Goal: Communication & Community: Answer question/provide support

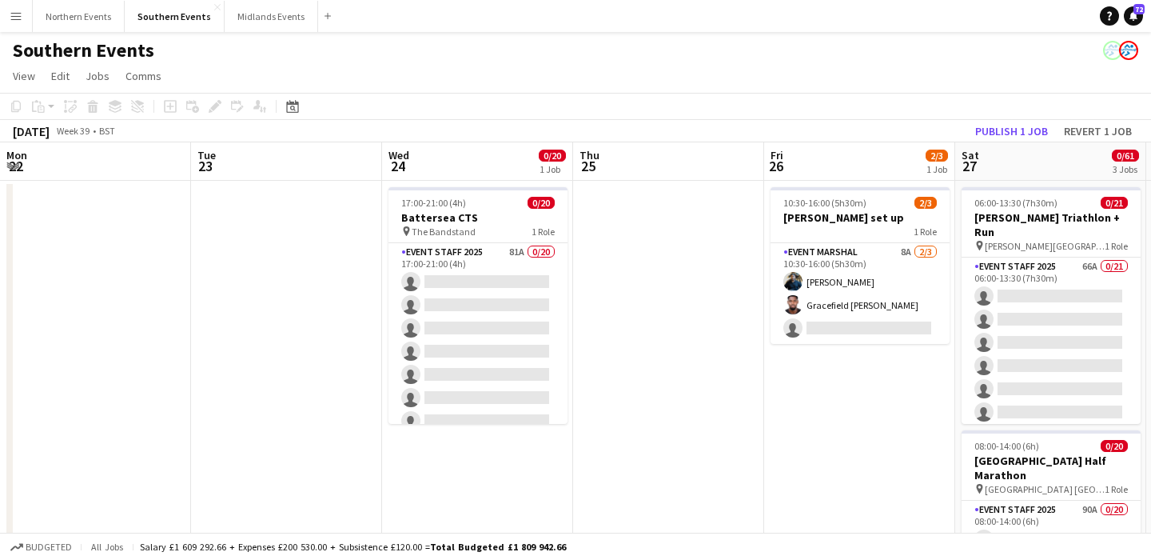
scroll to position [0, 752]
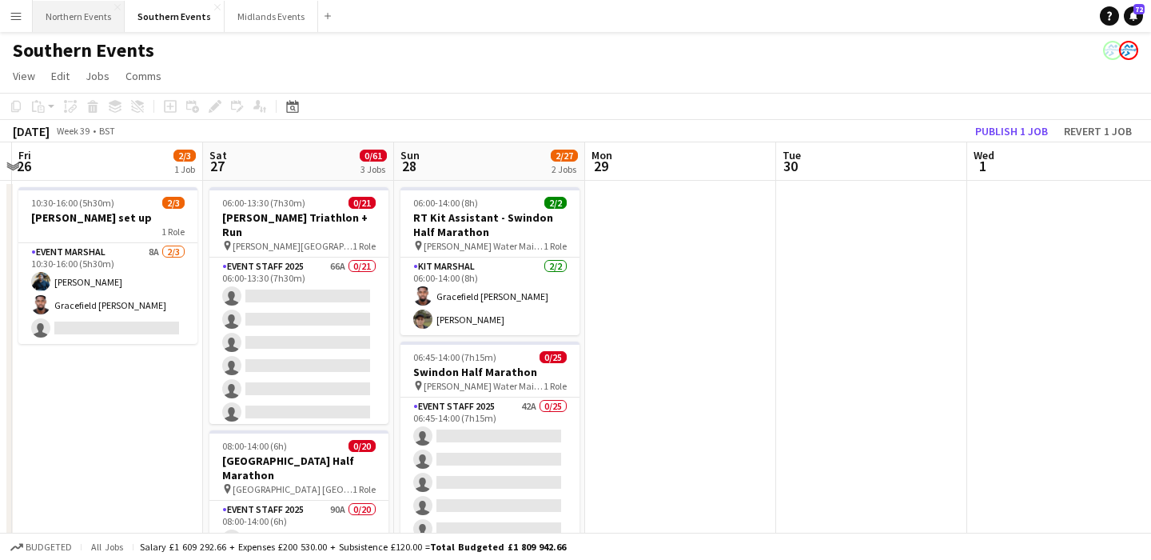
click at [69, 21] on button "Northern Events Close" at bounding box center [79, 16] width 92 height 31
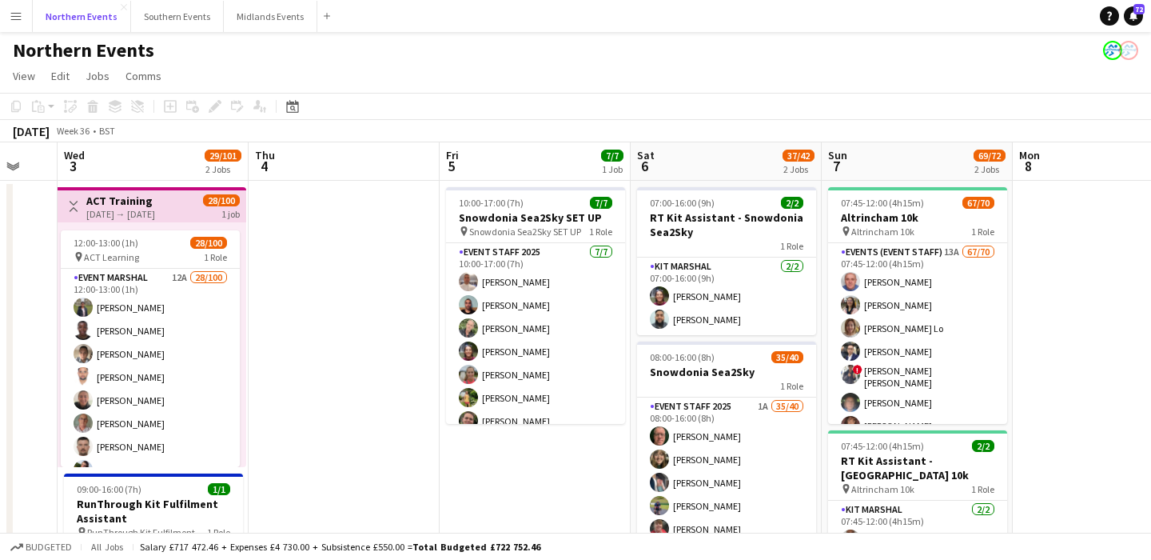
scroll to position [0, 758]
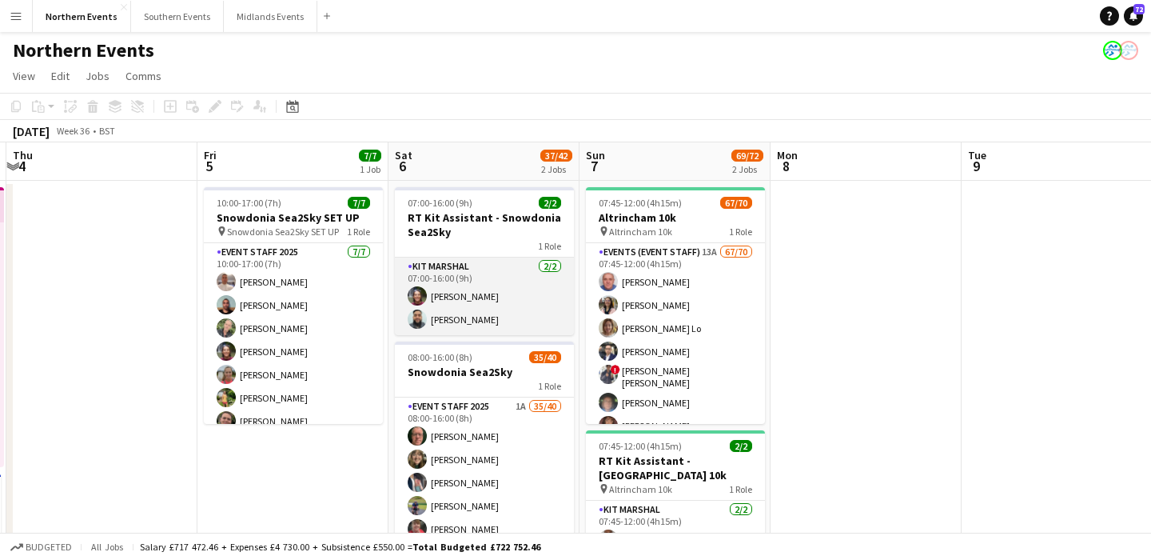
click at [553, 286] on app-card-role "Kit Marshal [DATE] 07:00-16:00 (9h) [PERSON_NAME]" at bounding box center [484, 296] width 179 height 78
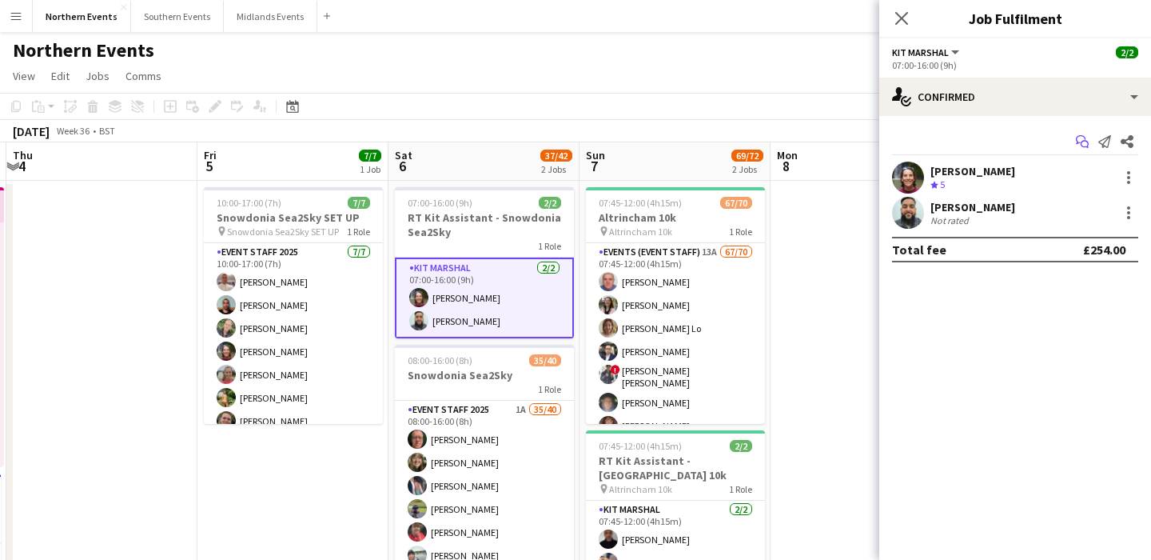
click at [1079, 139] on icon "Start chat" at bounding box center [1082, 141] width 13 height 13
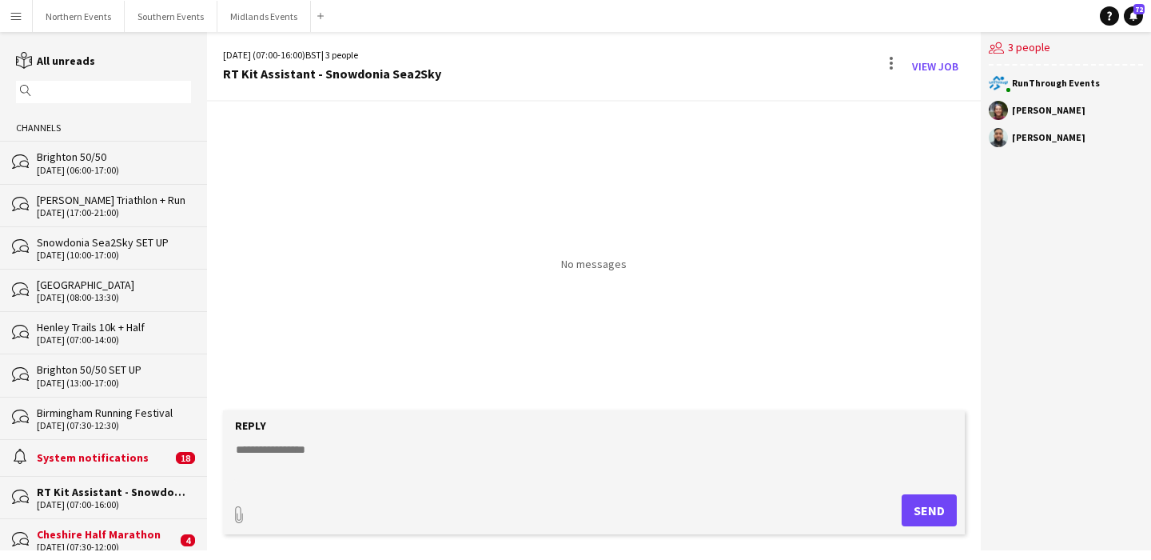
click at [59, 90] on input "text" at bounding box center [111, 92] width 152 height 14
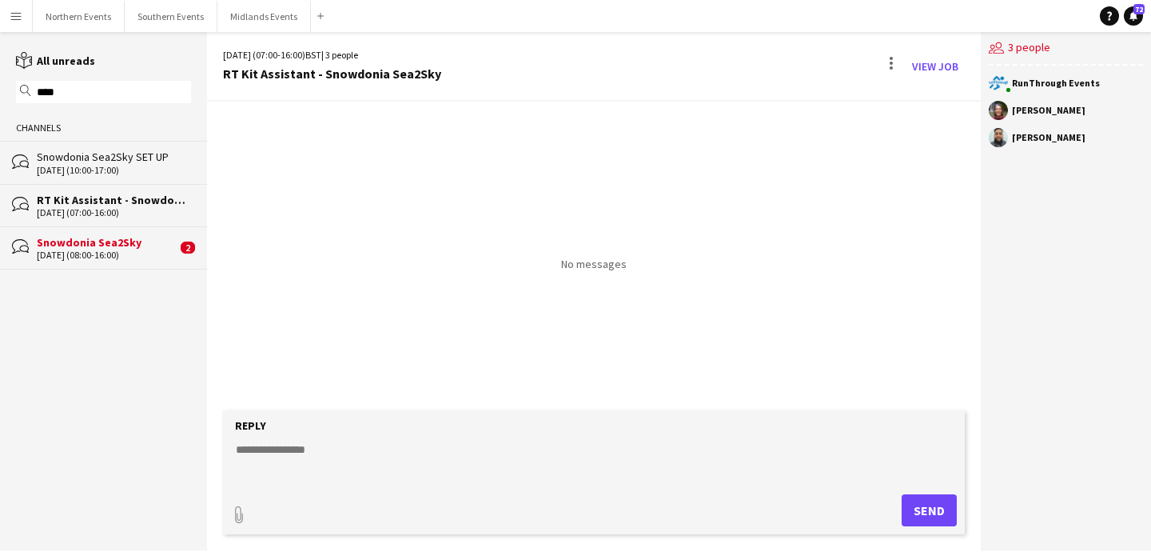
type input "****"
click at [137, 173] on div "[DATE] (10:00-17:00)" at bounding box center [114, 170] width 154 height 11
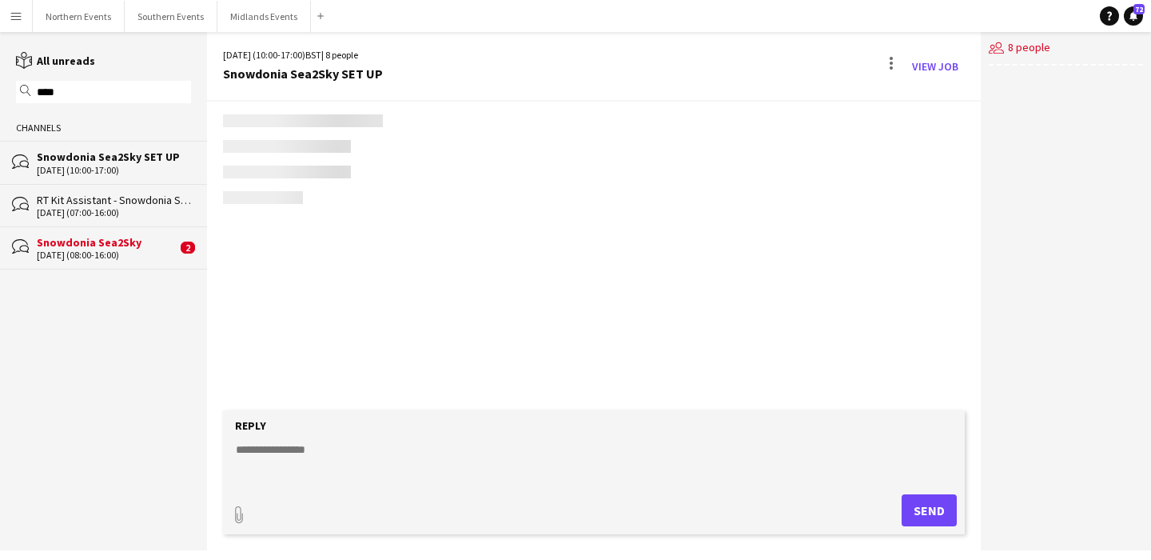
scroll to position [45, 0]
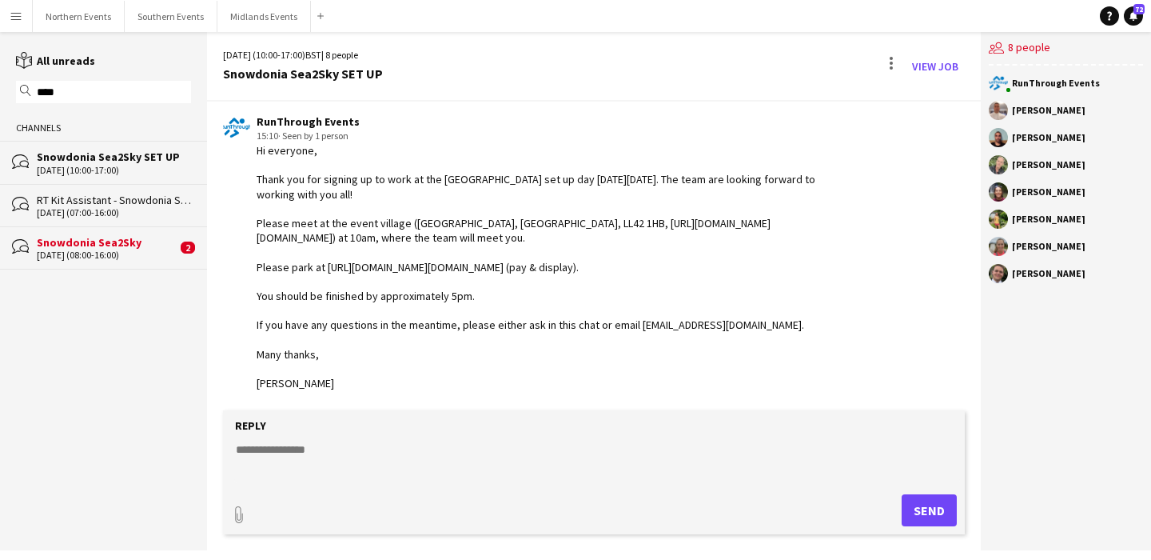
click at [137, 251] on div "[DATE] (08:00-16:00)" at bounding box center [107, 254] width 140 height 11
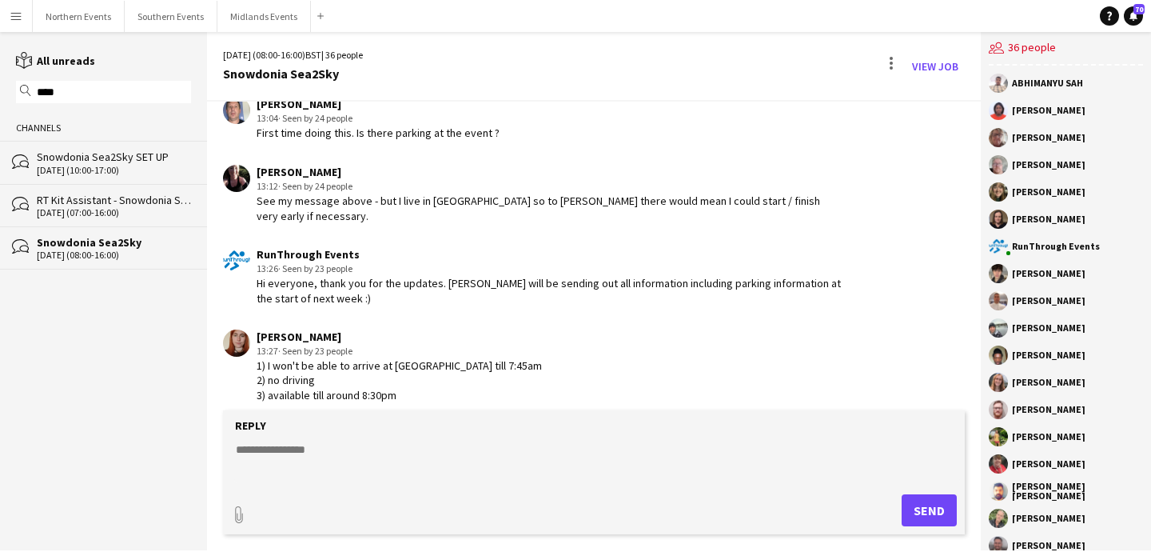
scroll to position [4022, 0]
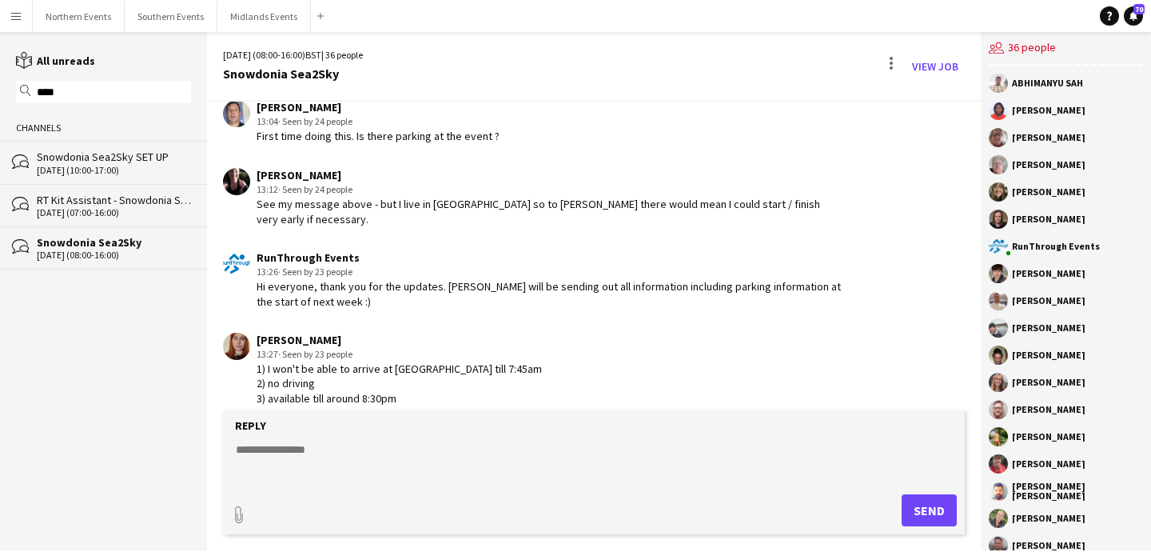
click at [70, 173] on div "[DATE] (10:00-17:00)" at bounding box center [114, 170] width 154 height 11
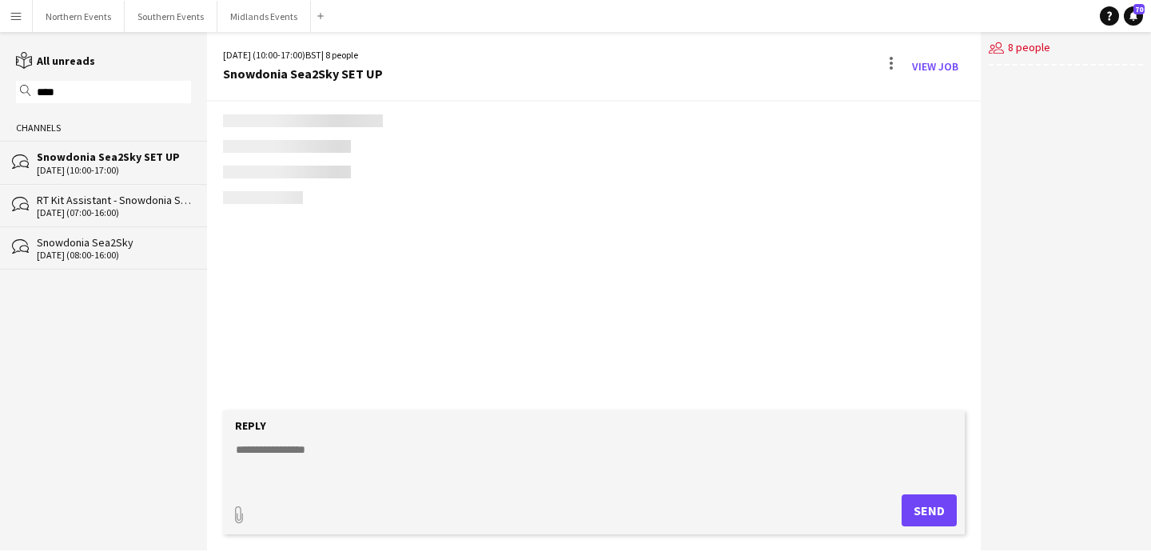
scroll to position [45, 0]
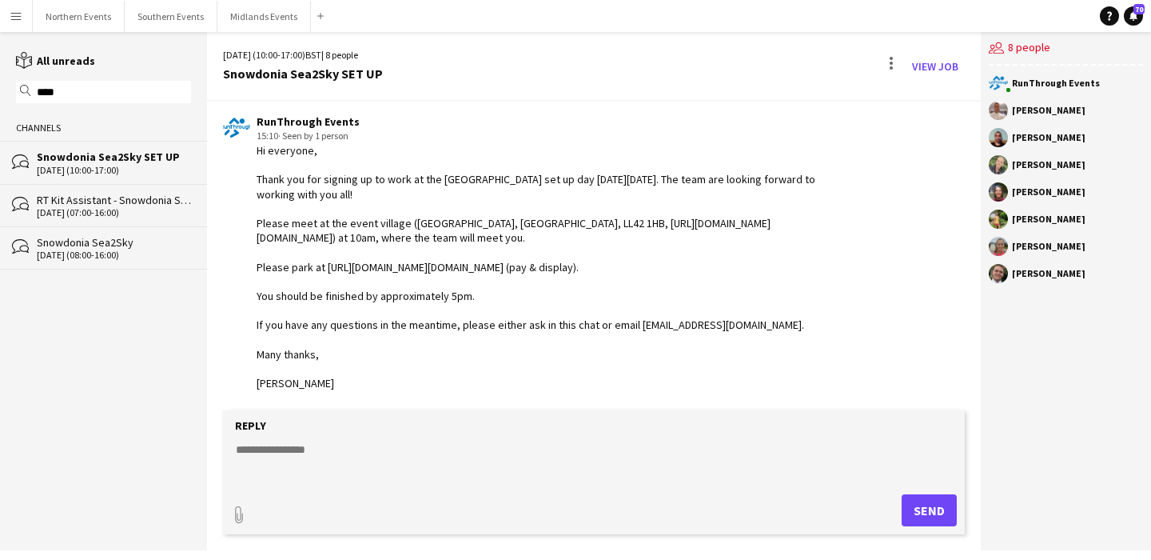
click at [96, 216] on div "[DATE] (07:00-16:00)" at bounding box center [114, 212] width 154 height 11
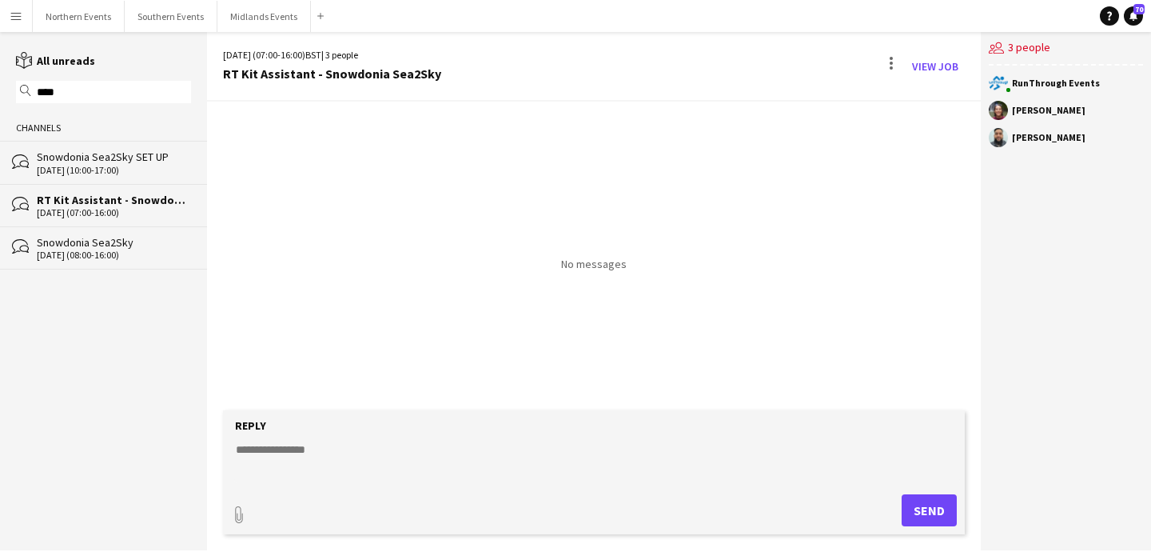
click at [305, 453] on textarea at bounding box center [597, 462] width 726 height 42
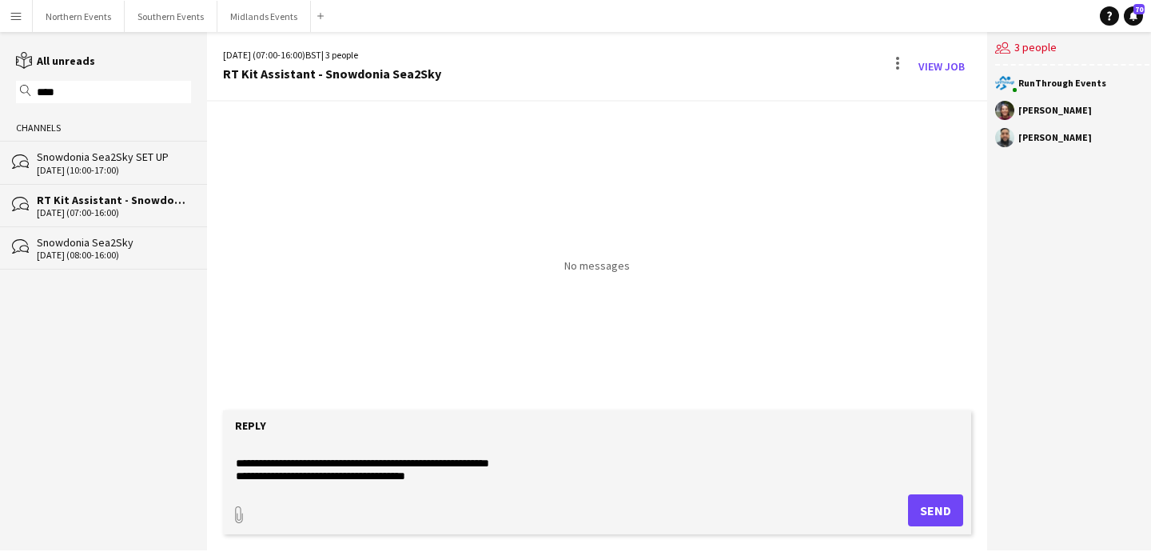
type textarea "**********"
click at [927, 504] on button "Send" at bounding box center [935, 510] width 55 height 32
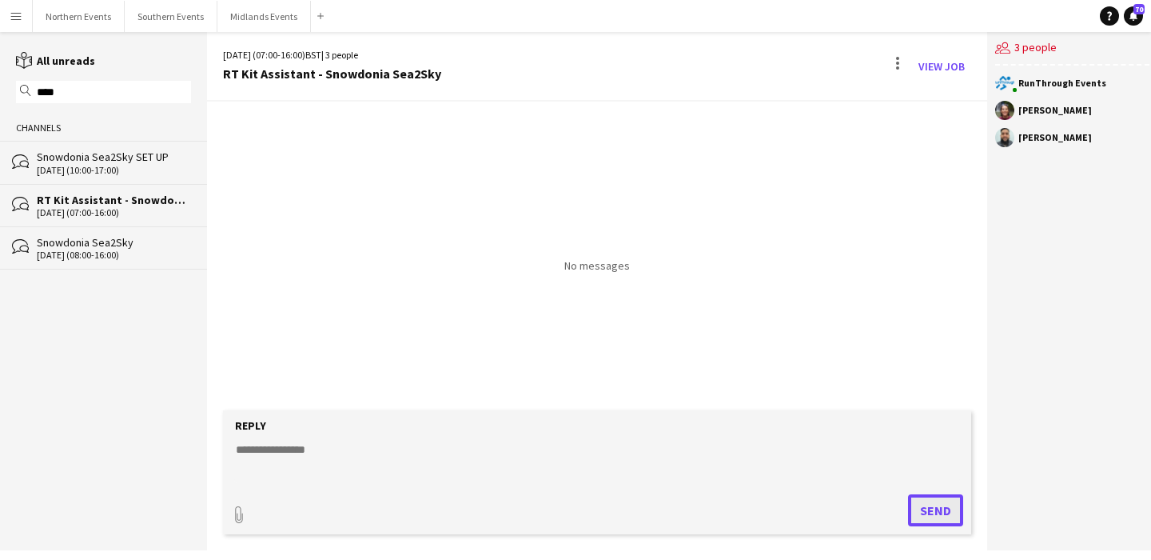
scroll to position [0, 0]
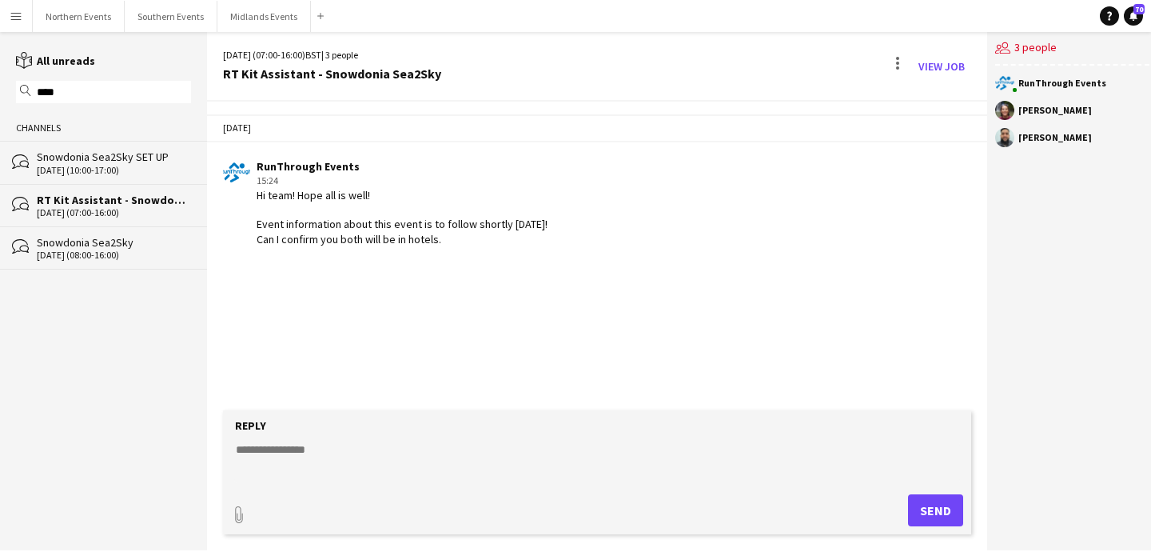
click at [434, 466] on textarea at bounding box center [597, 462] width 726 height 42
type textarea "**********"
click at [921, 518] on button "Send" at bounding box center [935, 510] width 55 height 32
click at [66, 22] on button "Northern Events Close" at bounding box center [79, 16] width 92 height 31
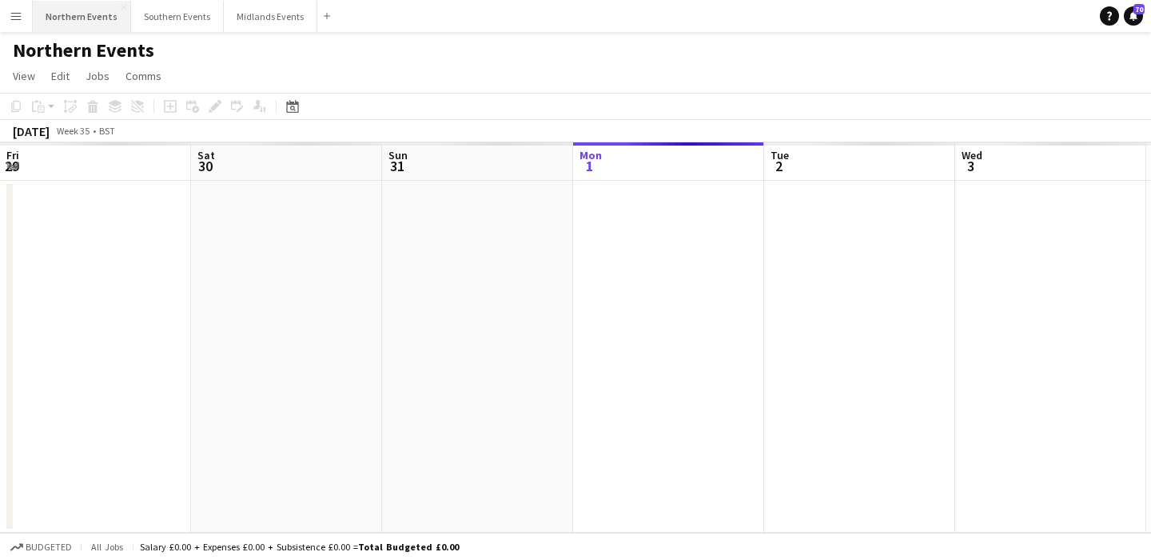
scroll to position [0, 382]
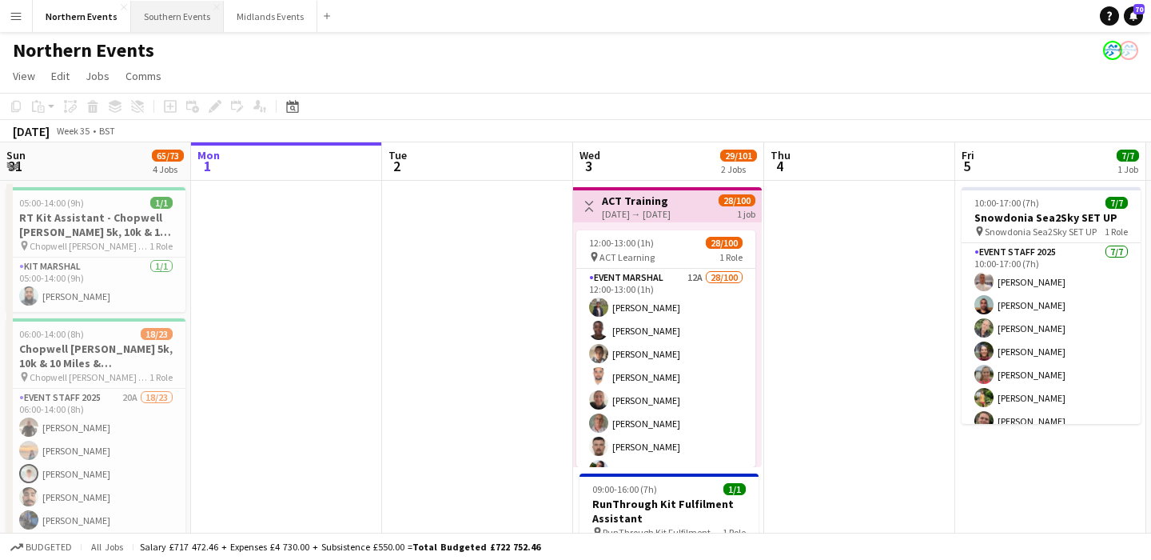
click at [169, 20] on button "Southern Events Close" at bounding box center [177, 16] width 93 height 31
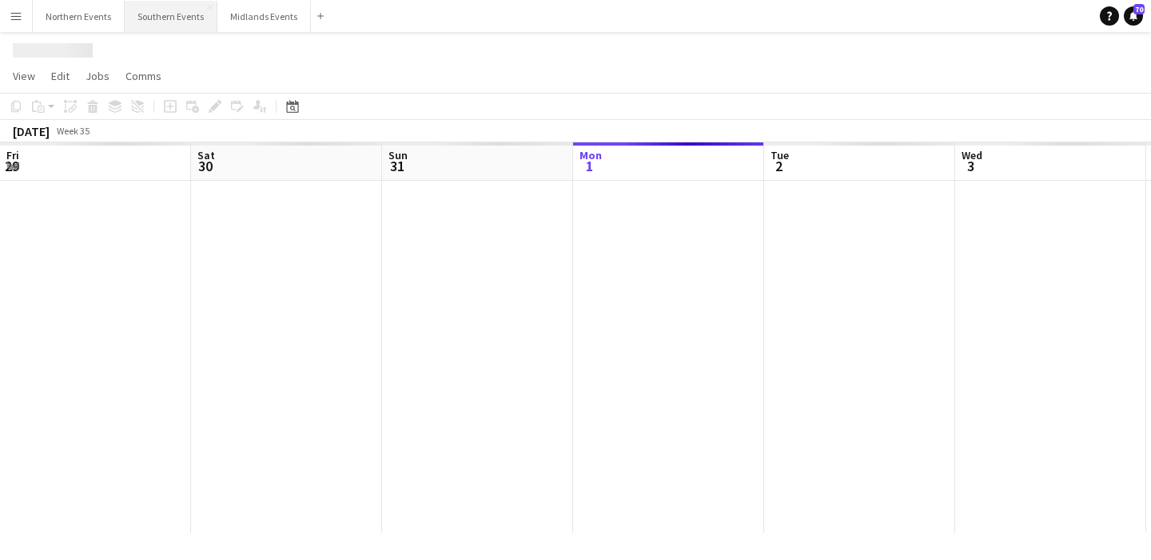
scroll to position [0, 382]
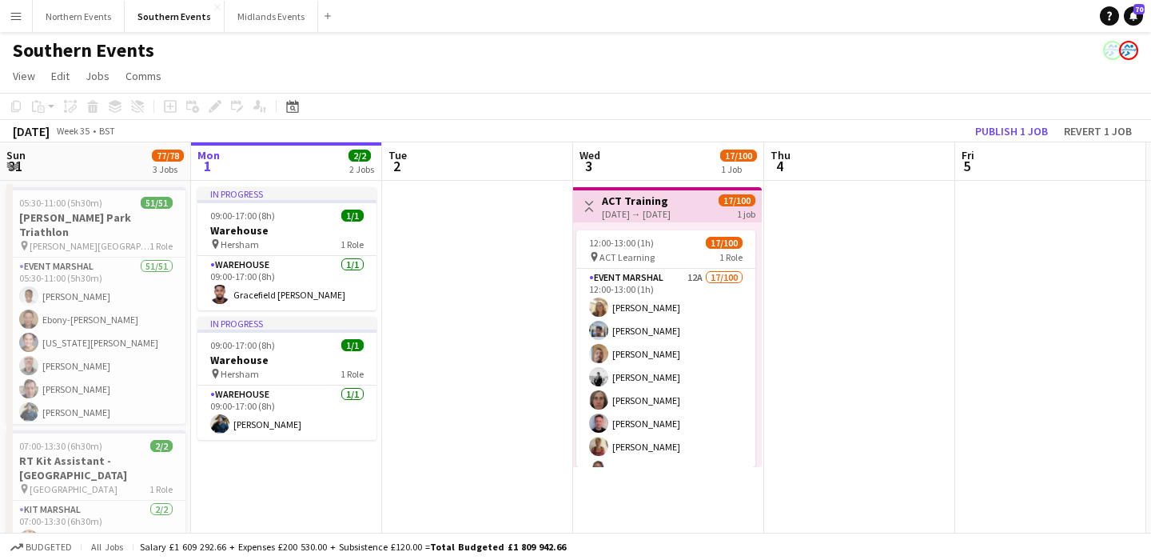
click at [74, 31] on div "Northern Events Close Southern Events Close Midlands Events Close Add" at bounding box center [184, 16] width 305 height 32
click at [74, 21] on button "Northern Events Close" at bounding box center [79, 16] width 92 height 31
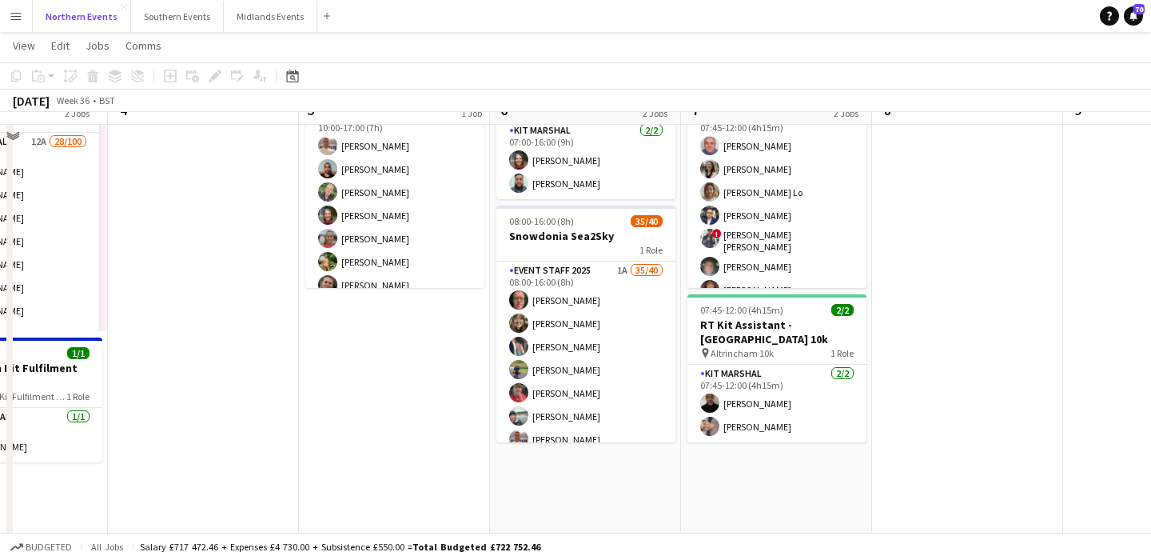
scroll to position [109, 0]
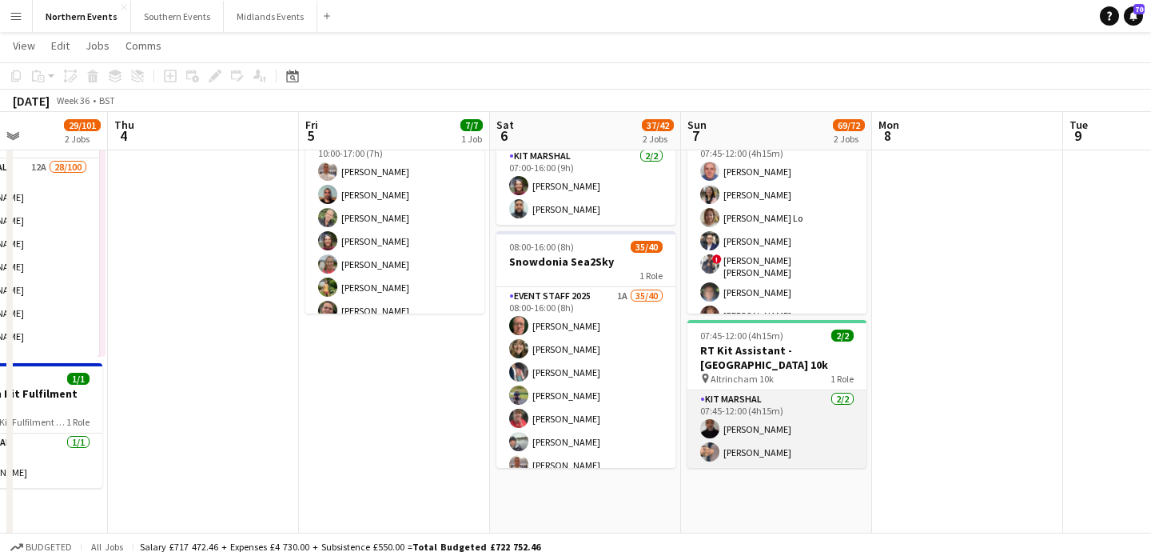
click at [746, 411] on app-card-role "Kit Marshal [DATE] 07:45-12:00 (4h15m) [PERSON_NAME] Yin [PERSON_NAME]" at bounding box center [776, 429] width 179 height 78
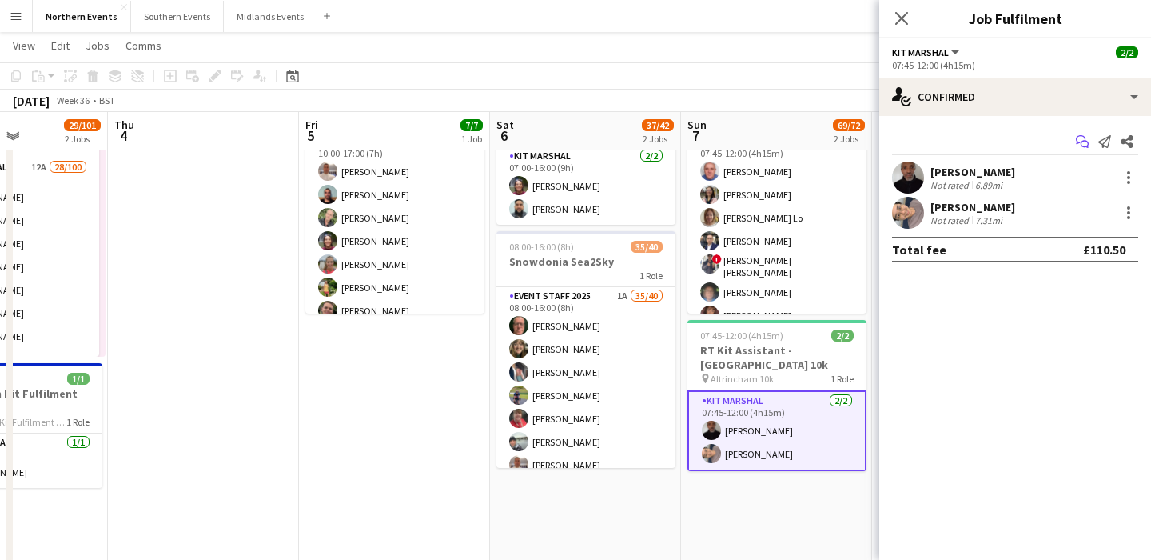
click at [1081, 146] on icon "Start chat" at bounding box center [1082, 141] width 13 height 13
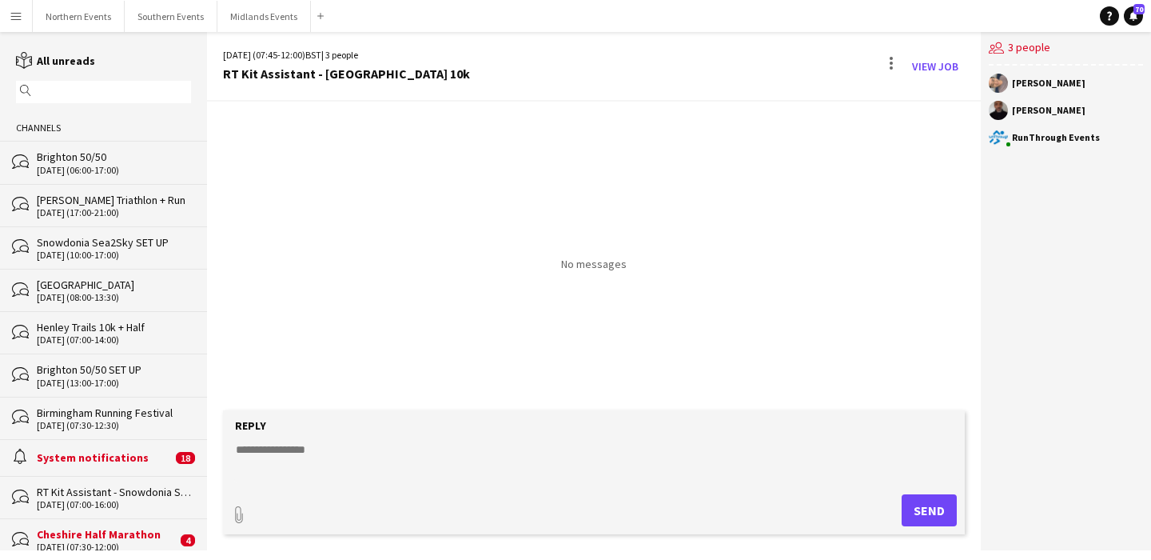
click at [86, 94] on input "text" at bounding box center [111, 92] width 152 height 14
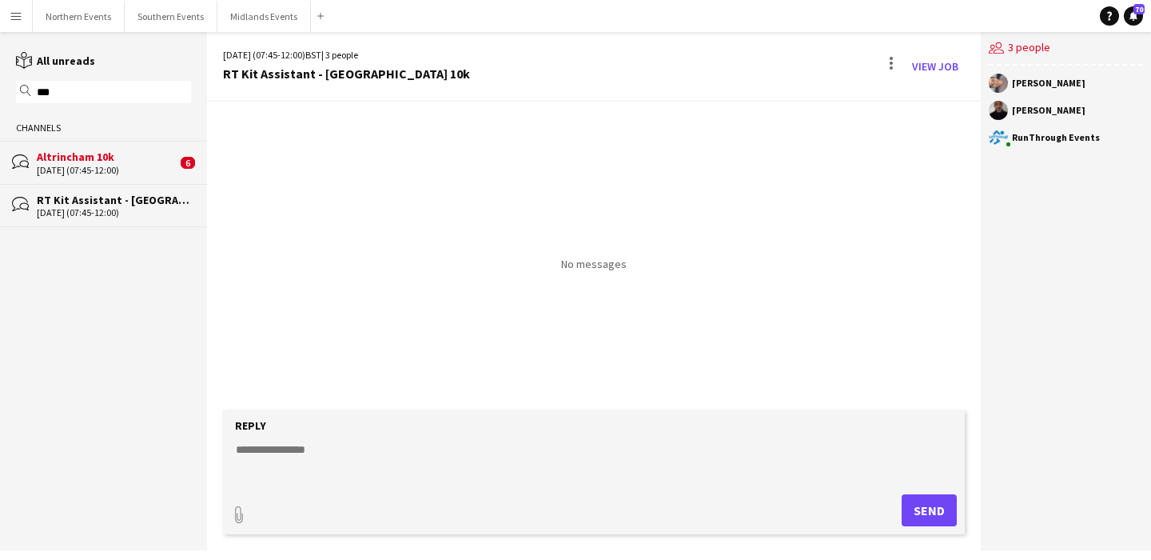
type input "***"
click at [83, 213] on div "[DATE] (07:45-12:00)" at bounding box center [114, 212] width 154 height 11
click at [111, 155] on div "Altrincham 10k" at bounding box center [107, 156] width 140 height 14
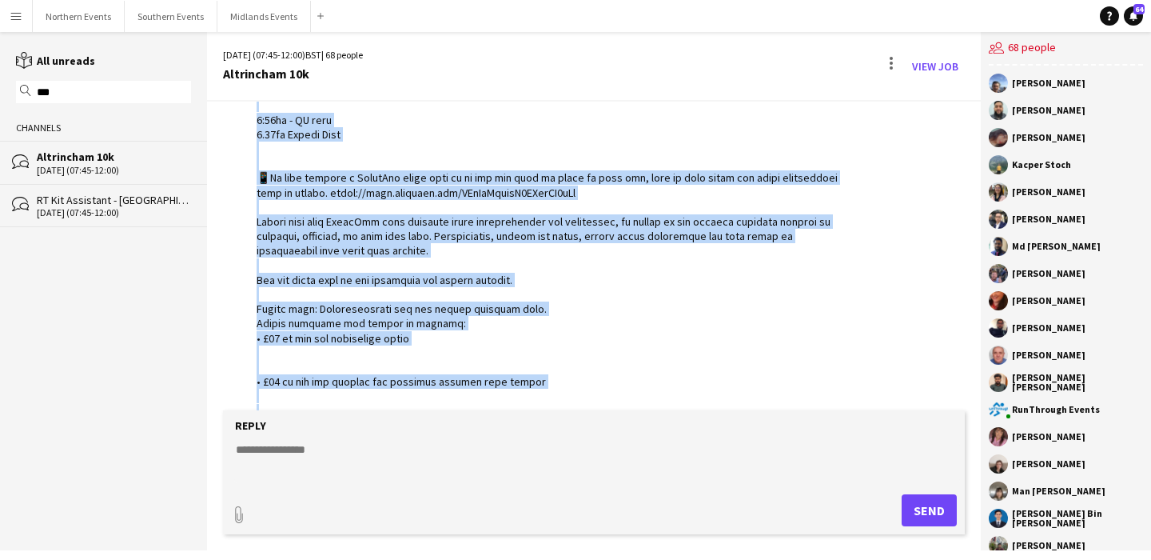
scroll to position [836, 0]
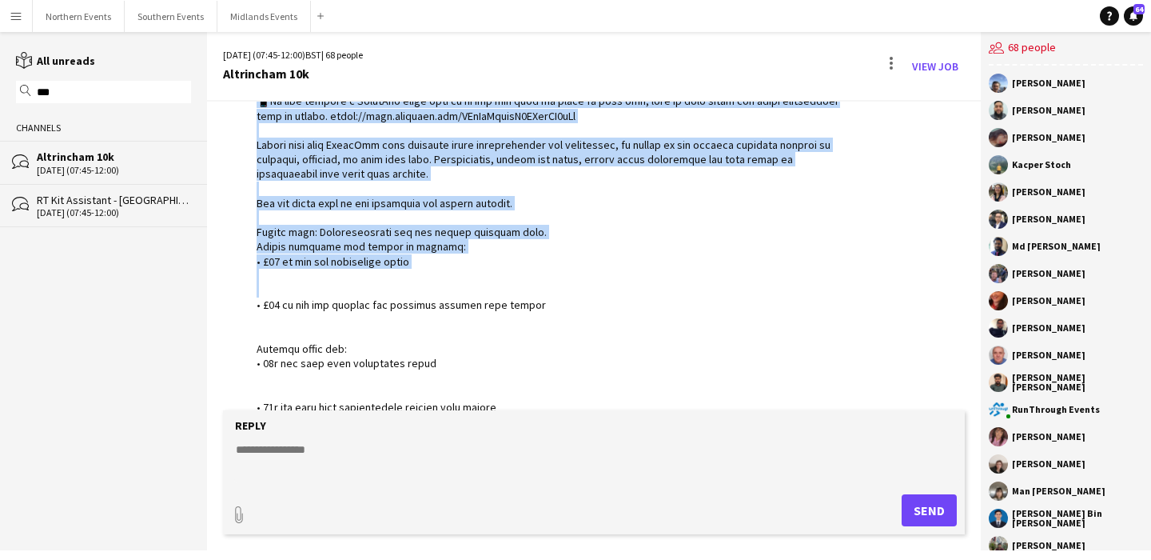
drag, startPoint x: 255, startPoint y: 181, endPoint x: 345, endPoint y: 293, distance: 143.9
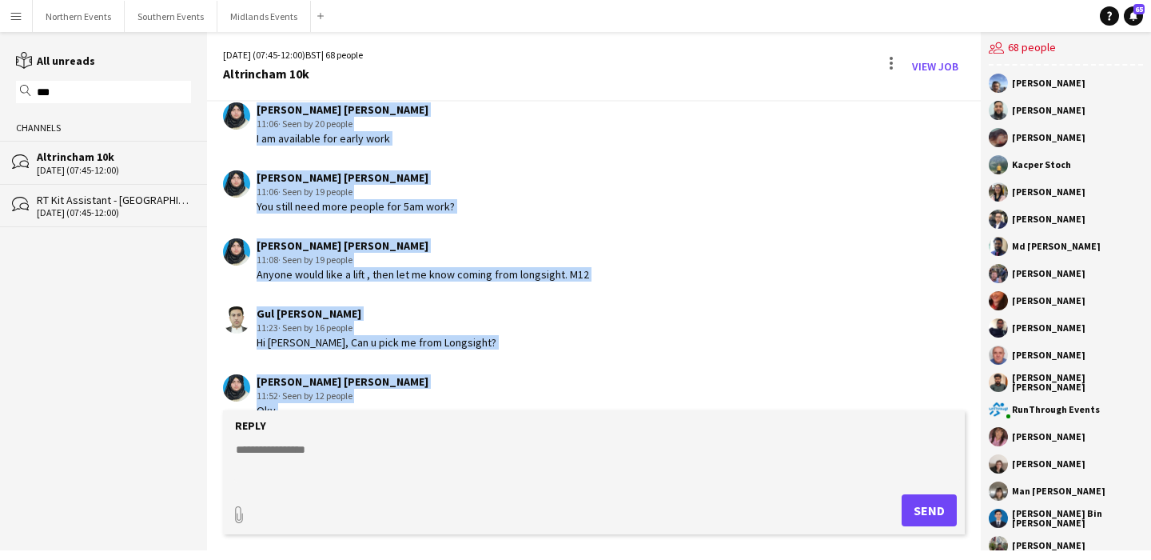
scroll to position [4609, 0]
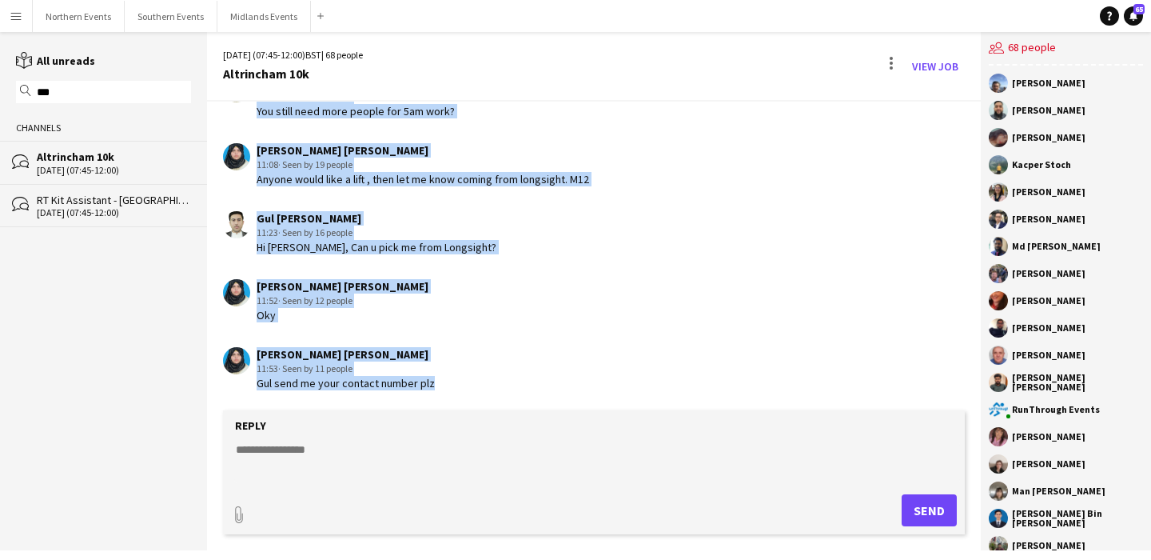
drag, startPoint x: 255, startPoint y: 186, endPoint x: 331, endPoint y: 434, distance: 259.2
click at [331, 434] on div "[DATE] (07:45-12:00) BST | 68 people [GEOGRAPHIC_DATA] 10k View Job [DATE] RunT…" at bounding box center [594, 291] width 774 height 518
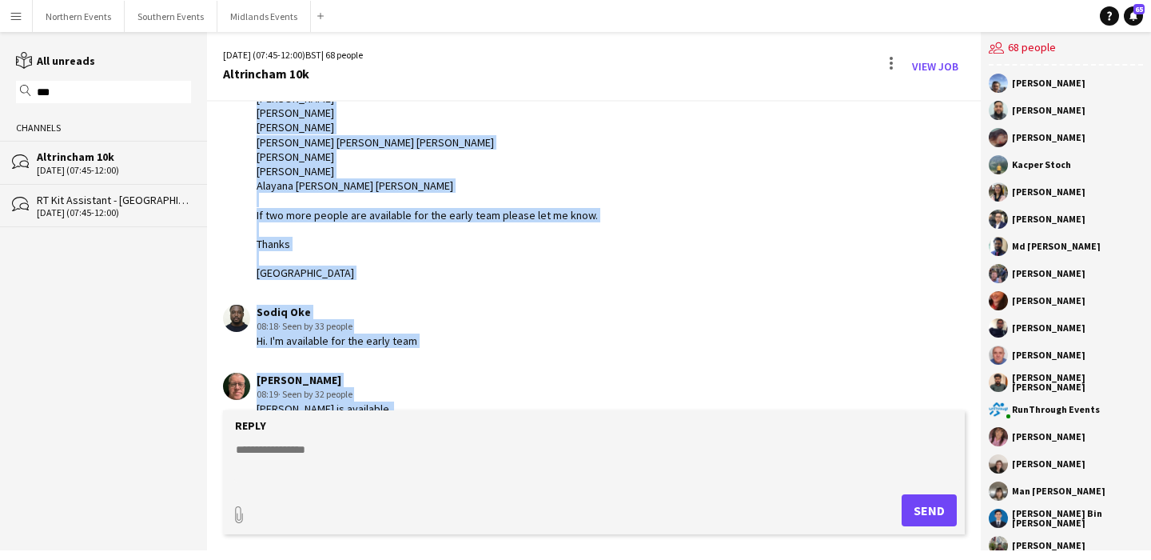
scroll to position [3989, 0]
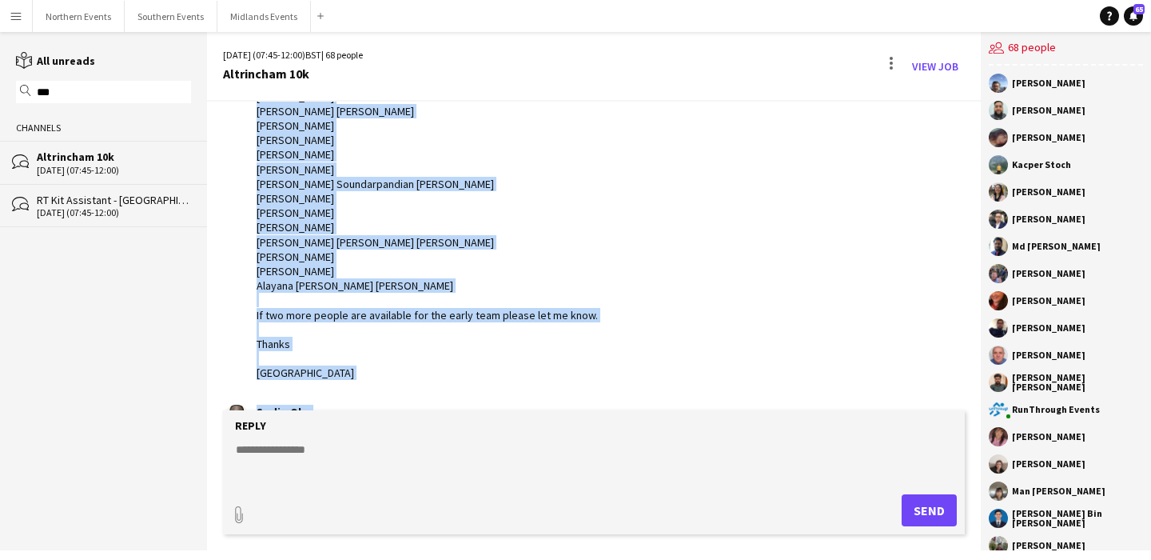
click at [327, 273] on div "Hi everyone, Thank you for signing up to work at [GEOGRAPHIC_DATA] on [DATE], t…" at bounding box center [535, 68] width 557 height 626
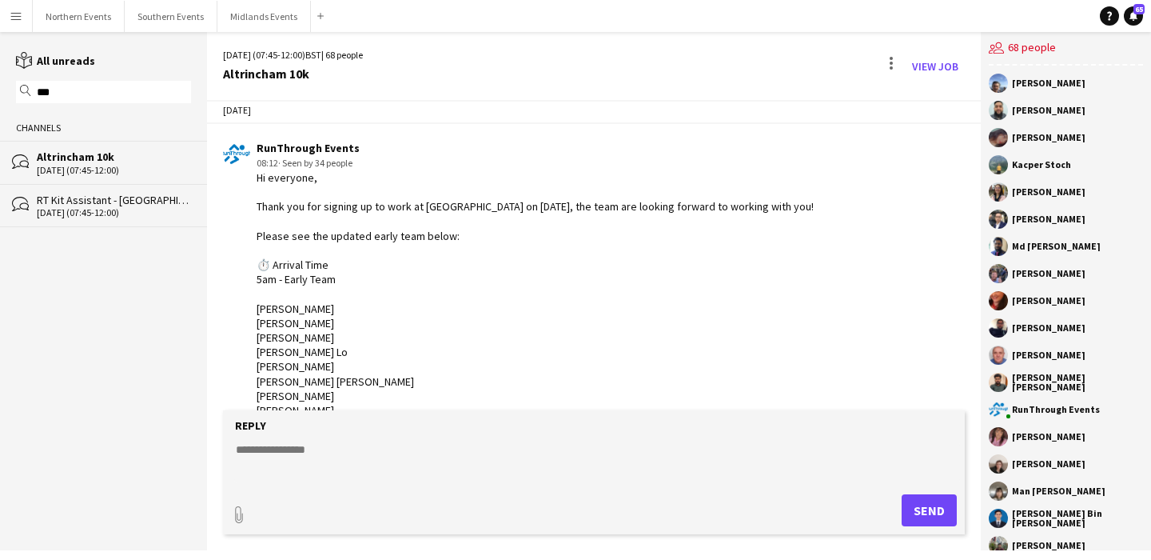
scroll to position [3564, 0]
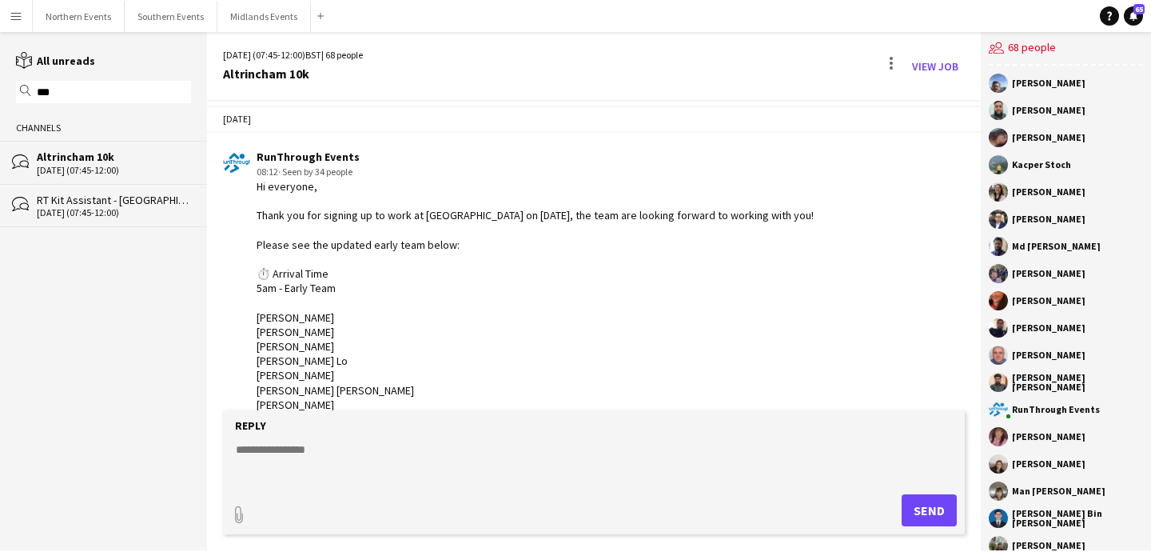
click at [122, 207] on div "[DATE] (07:45-12:00)" at bounding box center [114, 212] width 154 height 11
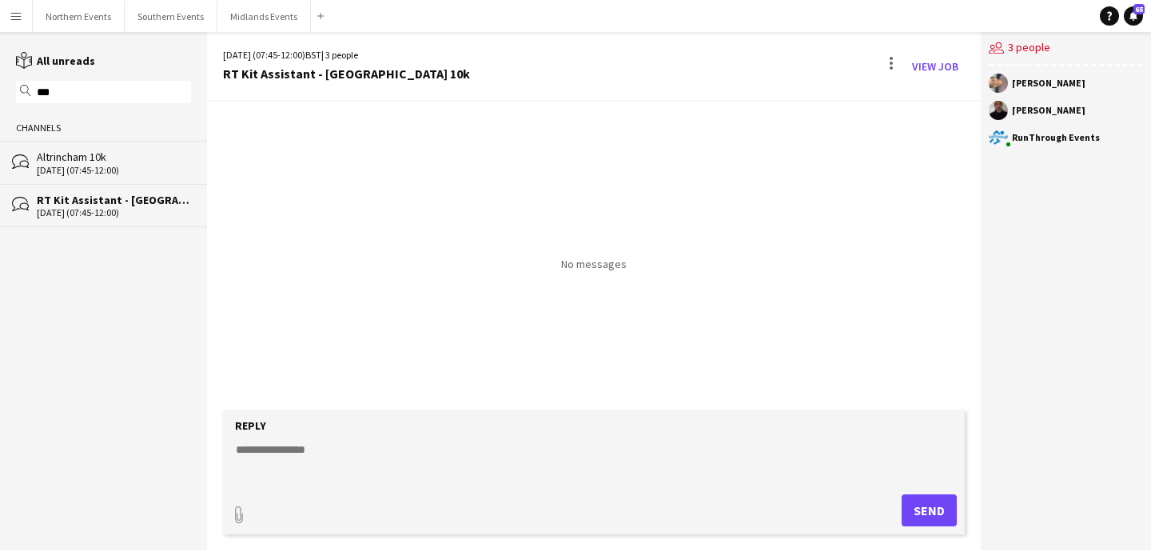
click at [365, 460] on textarea at bounding box center [597, 462] width 726 height 42
click at [124, 161] on div "Altrincham 10k" at bounding box center [114, 156] width 154 height 14
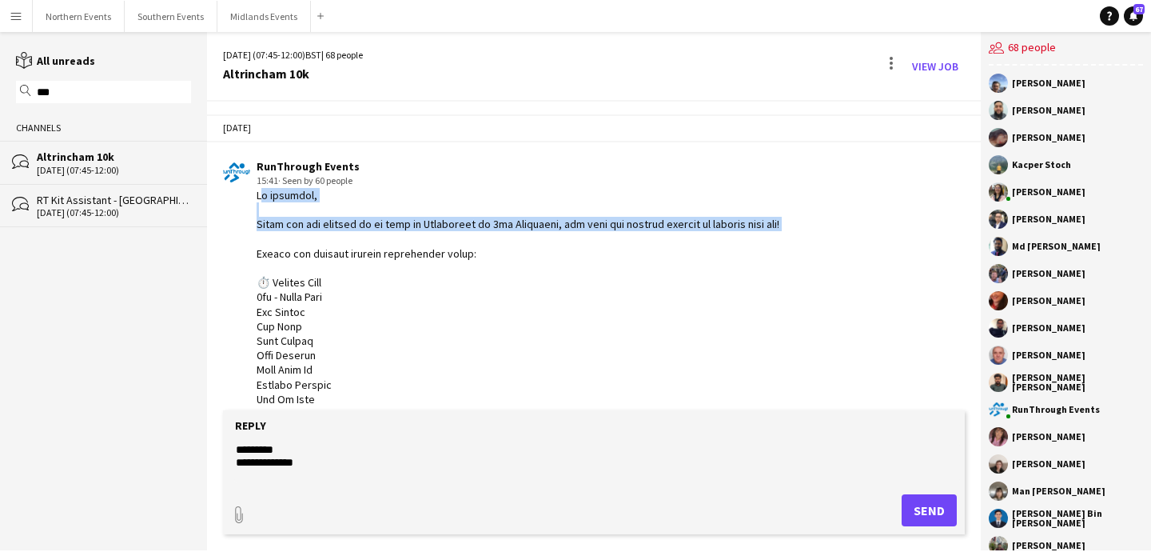
drag, startPoint x: 813, startPoint y: 224, endPoint x: 249, endPoint y: 198, distance: 564.9
copy div "Hi everyone, Thank you for signing up to work at [GEOGRAPHIC_DATA] on [DATE], t…"
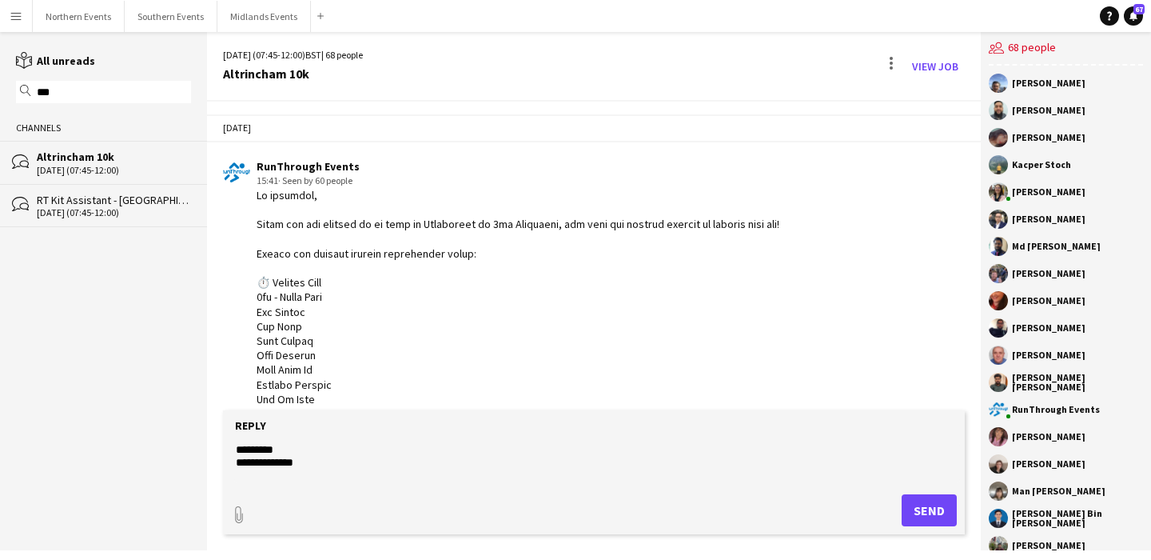
click at [148, 207] on div "[DATE] (07:45-12:00)" at bounding box center [114, 212] width 154 height 11
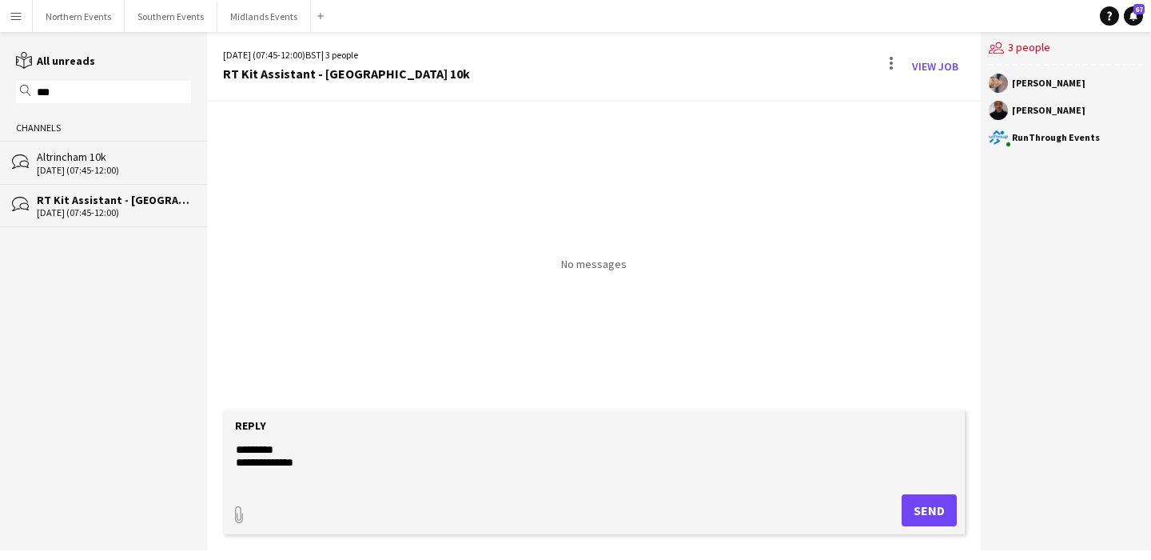
click at [337, 456] on textarea "**********" at bounding box center [597, 462] width 726 height 42
paste textarea "**********"
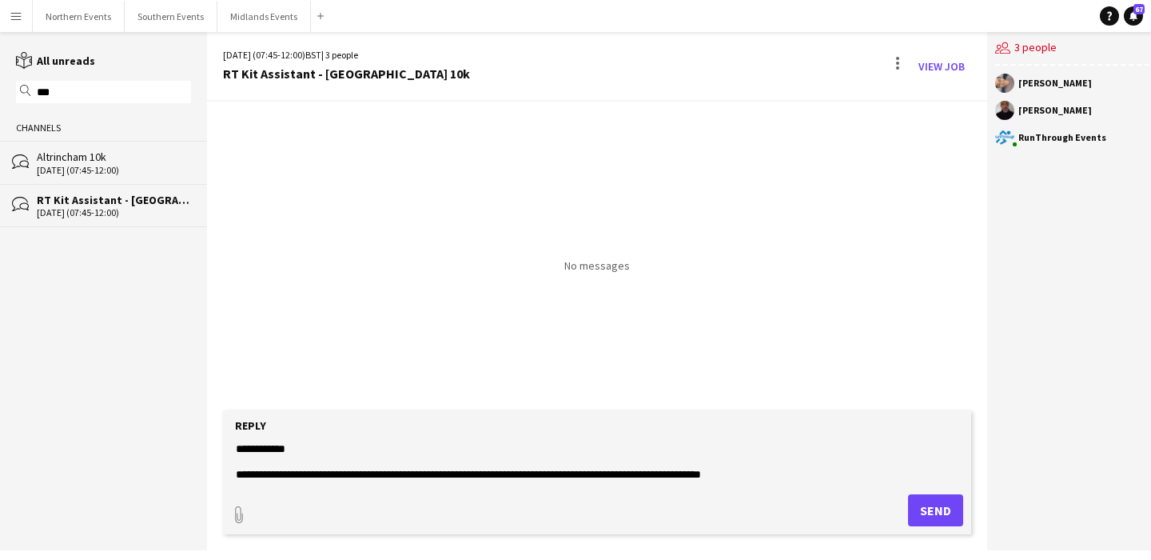
scroll to position [63, 0]
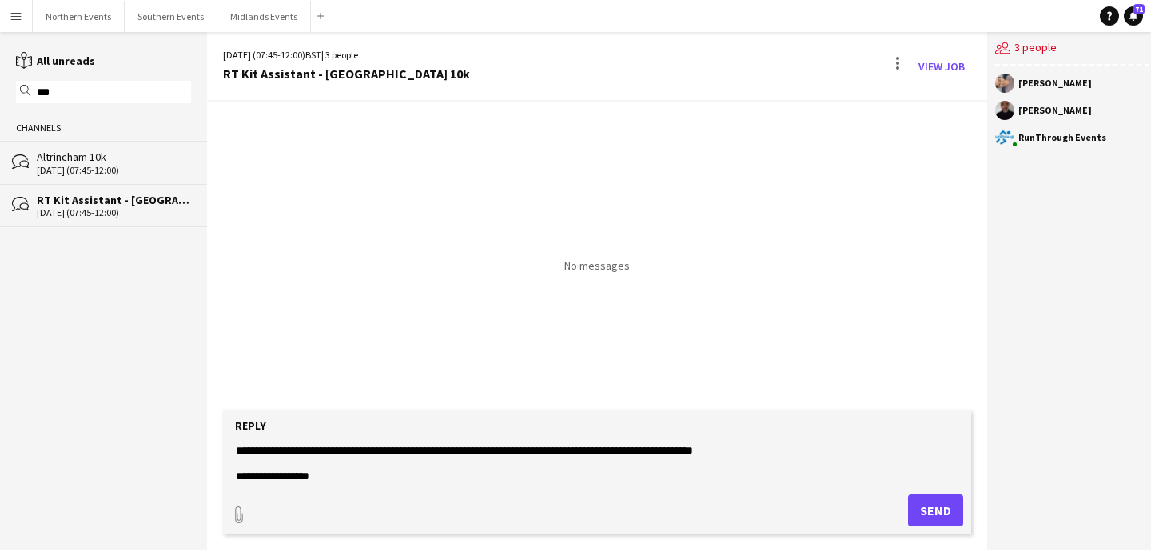
type textarea "**********"
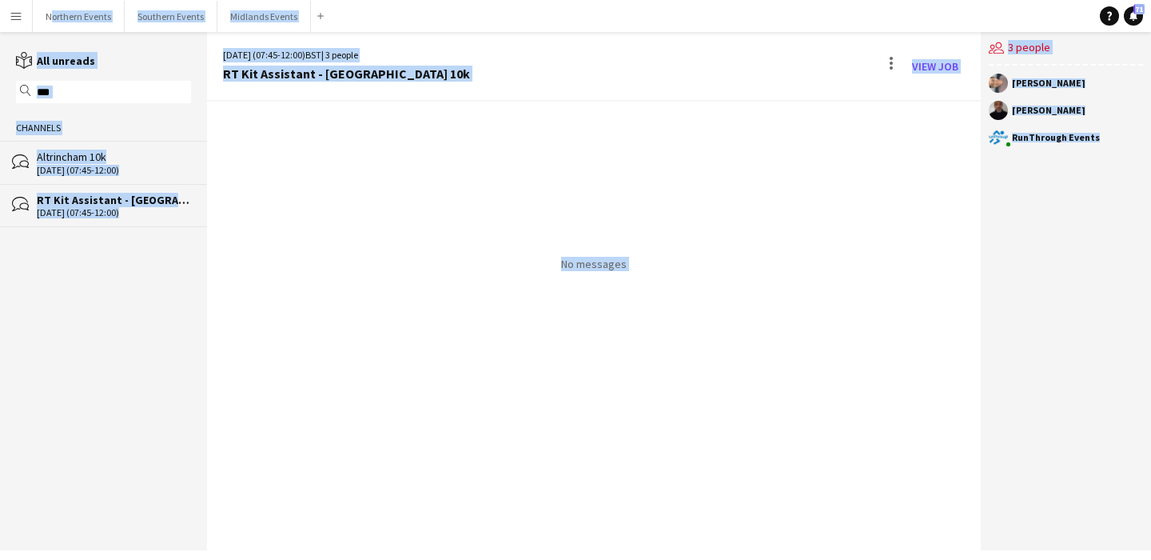
click at [365, 369] on div "No messages" at bounding box center [594, 326] width 774 height 448
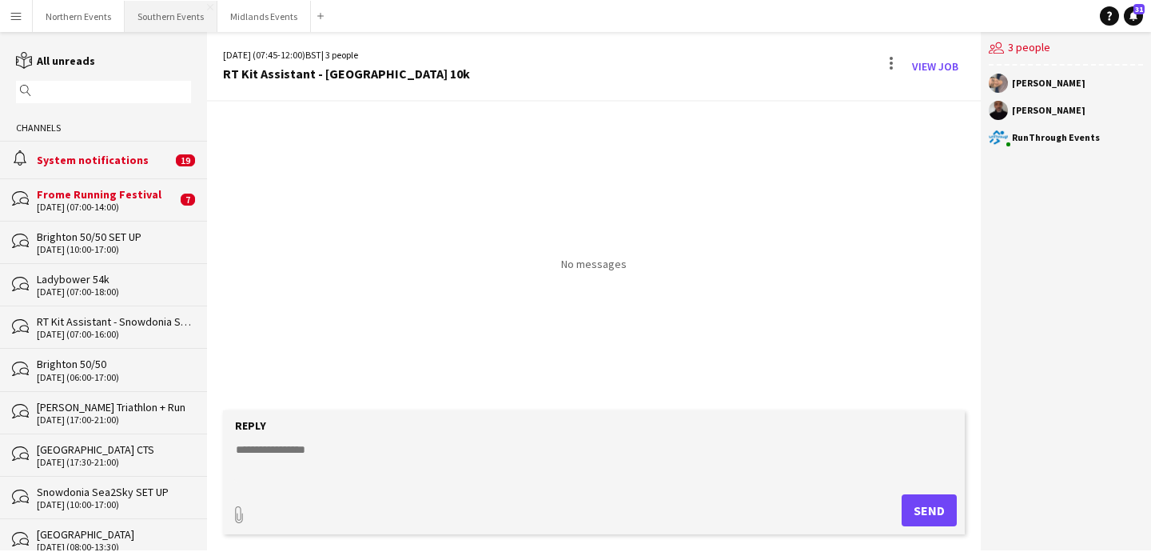
click at [153, 29] on button "Southern Events Close" at bounding box center [171, 16] width 93 height 31
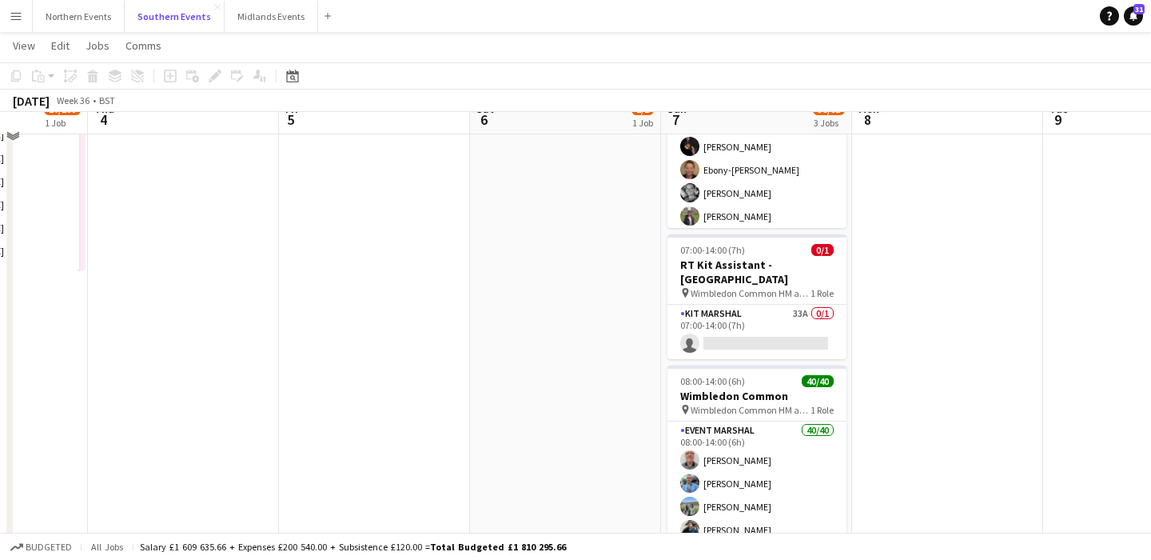
scroll to position [155, 0]
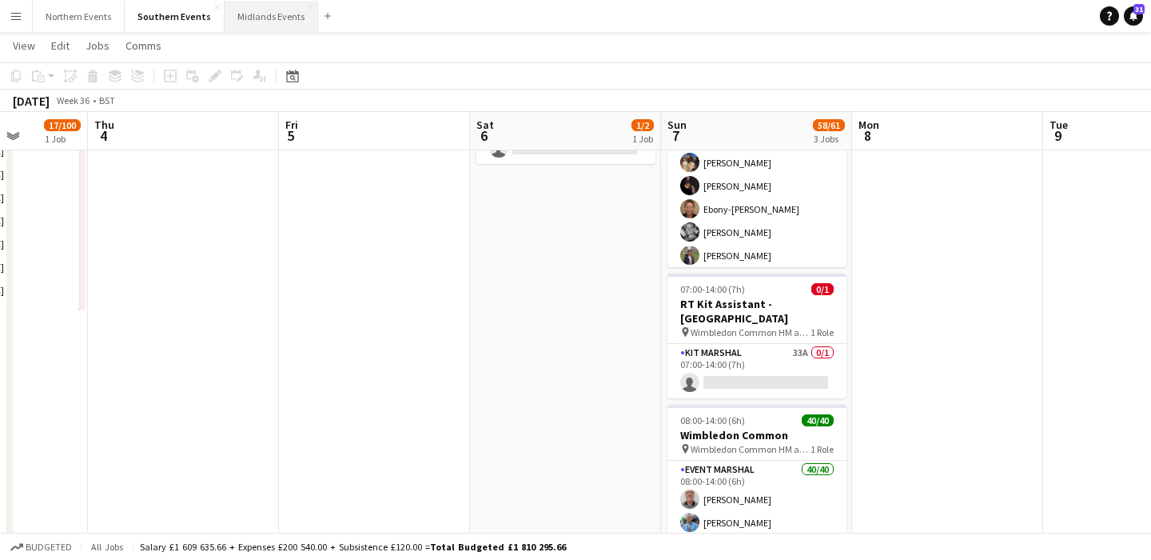
click at [263, 15] on button "Midlands Events Close" at bounding box center [272, 16] width 94 height 31
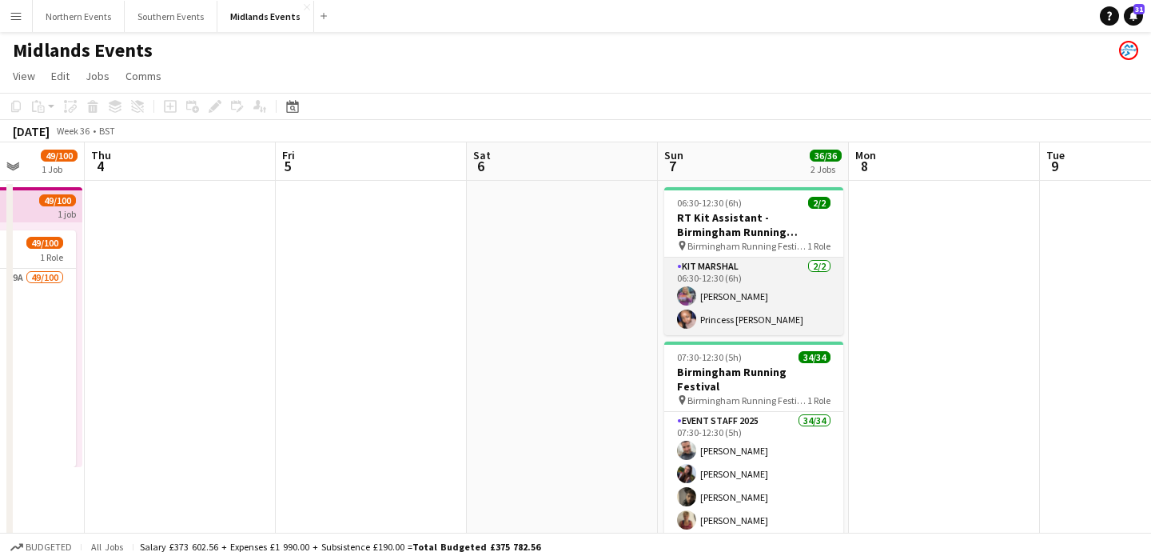
click at [779, 307] on app-card-role "Kit Marshal 2/2 06:30-12:30 (6h) Gillian Mobbs Princess Ebal Nathan" at bounding box center [753, 296] width 179 height 78
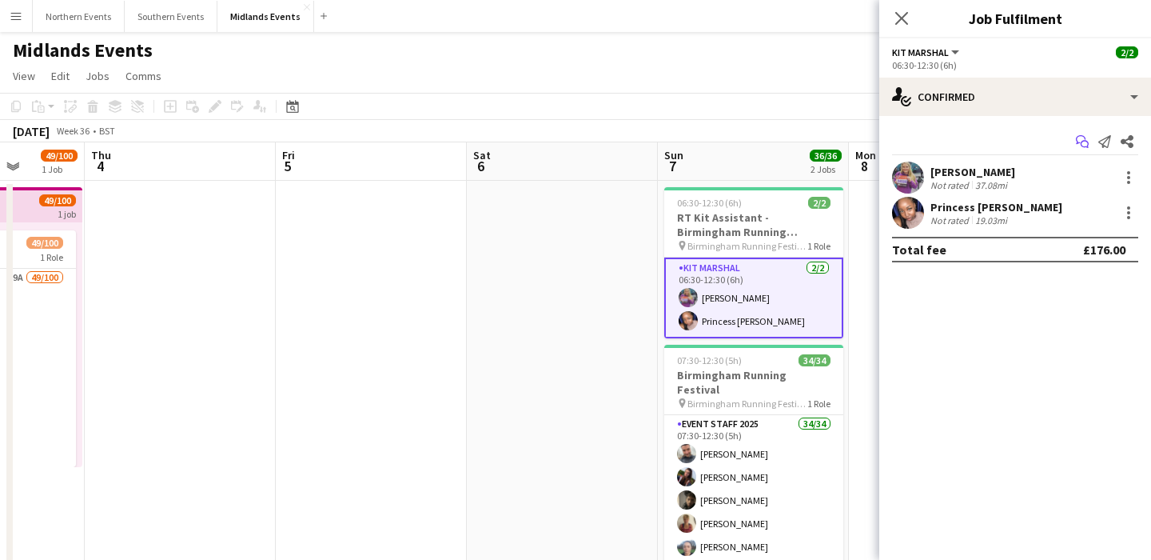
click at [1078, 144] on icon "Start chat" at bounding box center [1082, 141] width 13 height 13
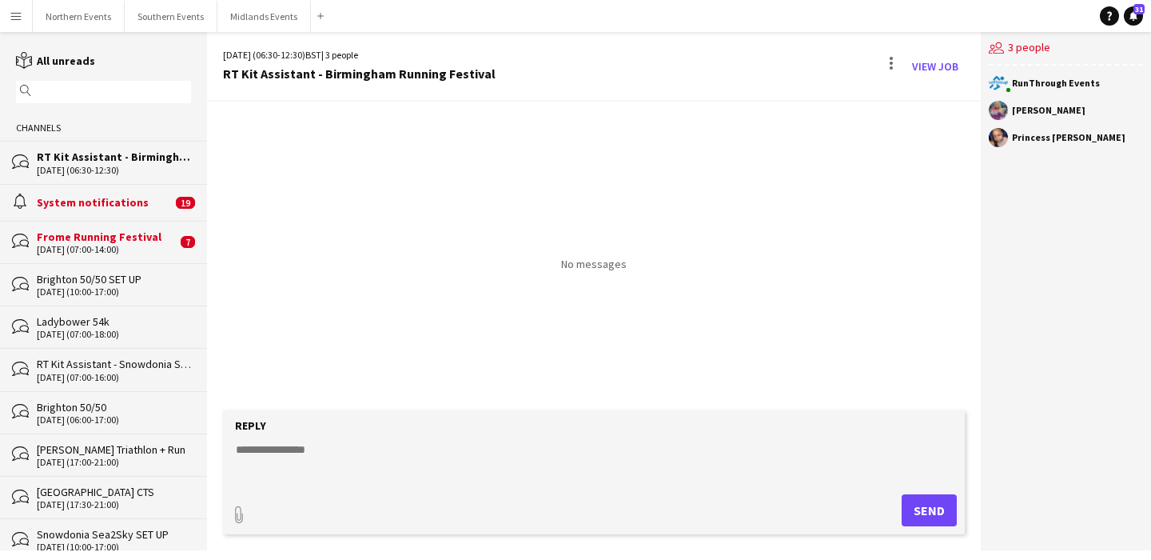
click at [149, 86] on input "text" at bounding box center [111, 92] width 152 height 14
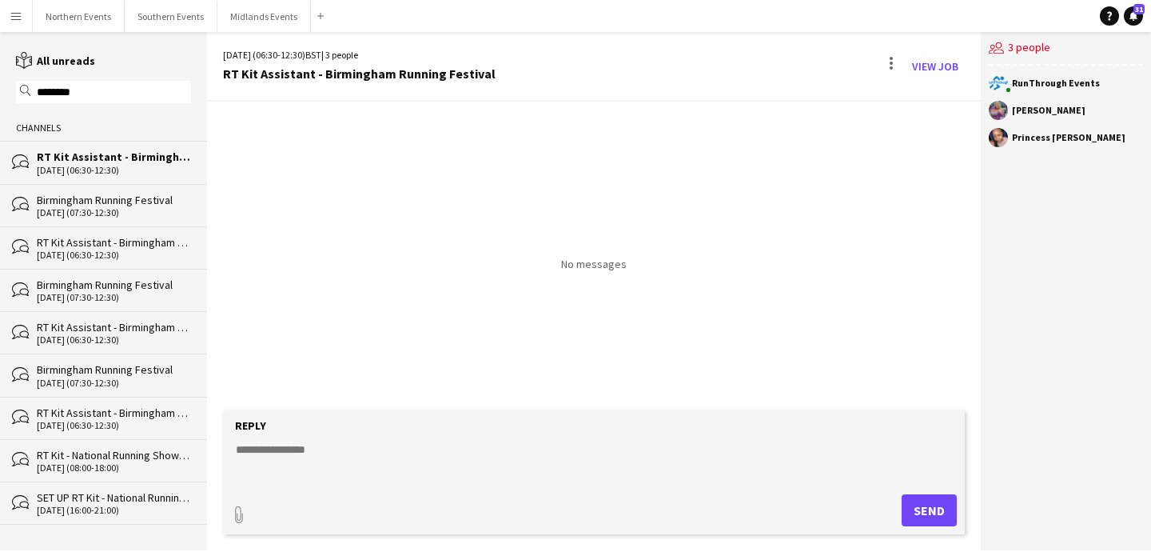
type input "********"
click at [108, 207] on div "[DATE] (07:30-12:30)" at bounding box center [114, 212] width 154 height 11
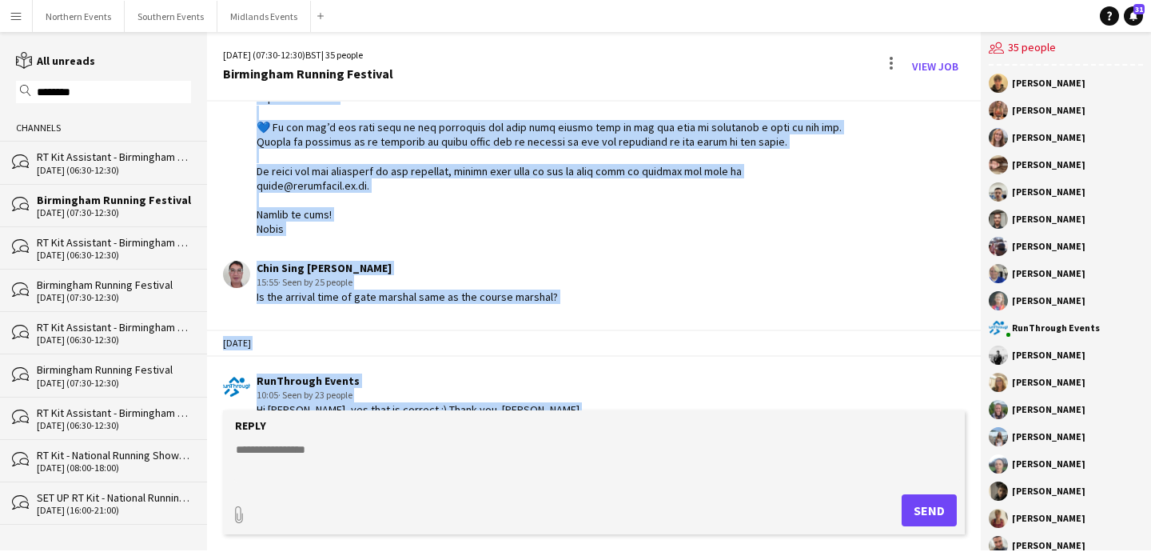
scroll to position [2885, 0]
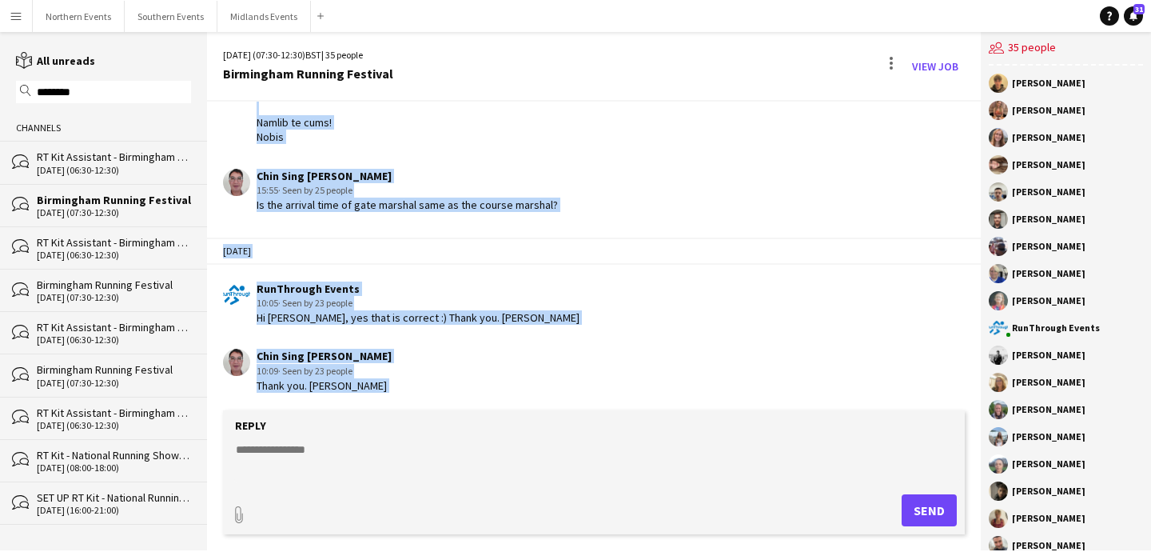
drag, startPoint x: 251, startPoint y: 216, endPoint x: 376, endPoint y: 120, distance: 158.0
copy div "I have also included all arrival/event information below just in case anyone ha…"
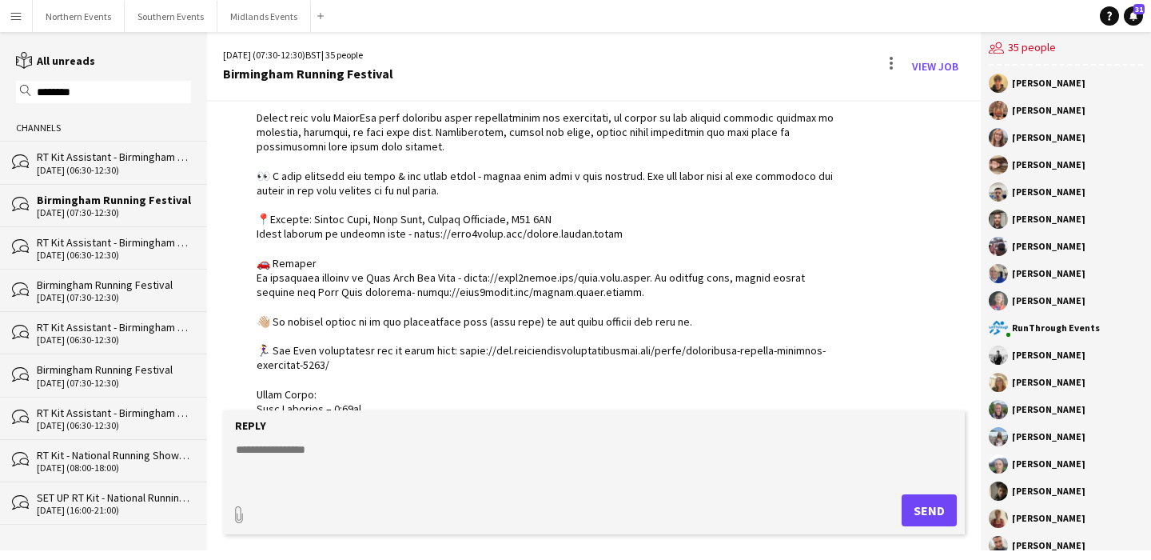
scroll to position [0, 0]
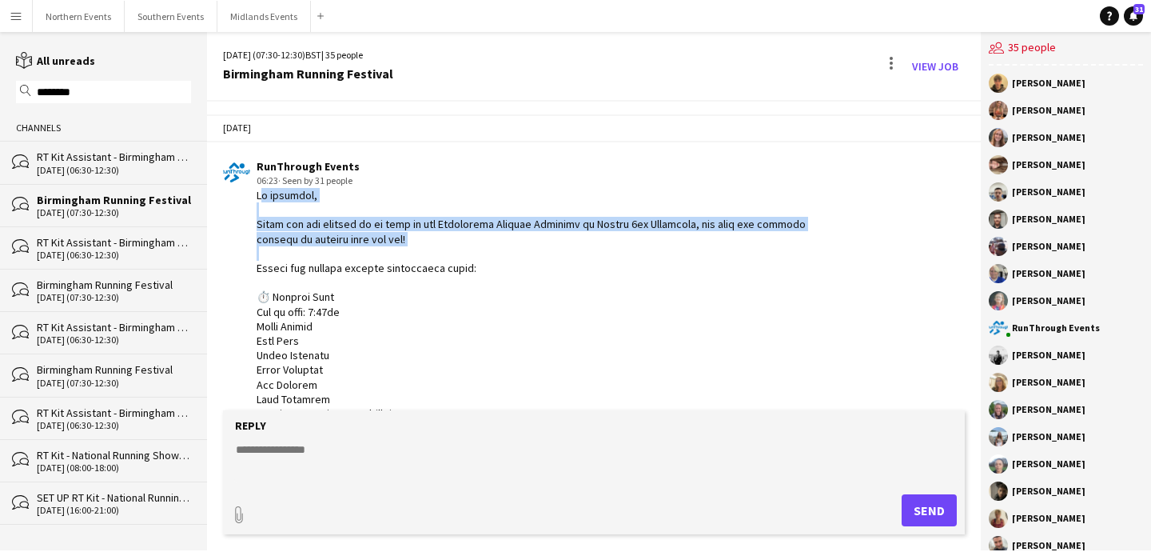
drag, startPoint x: 431, startPoint y: 246, endPoint x: 253, endPoint y: 196, distance: 185.2
copy div "Hi everyone, Thank you for signing up to work at the Birmingham Running Festiva…"
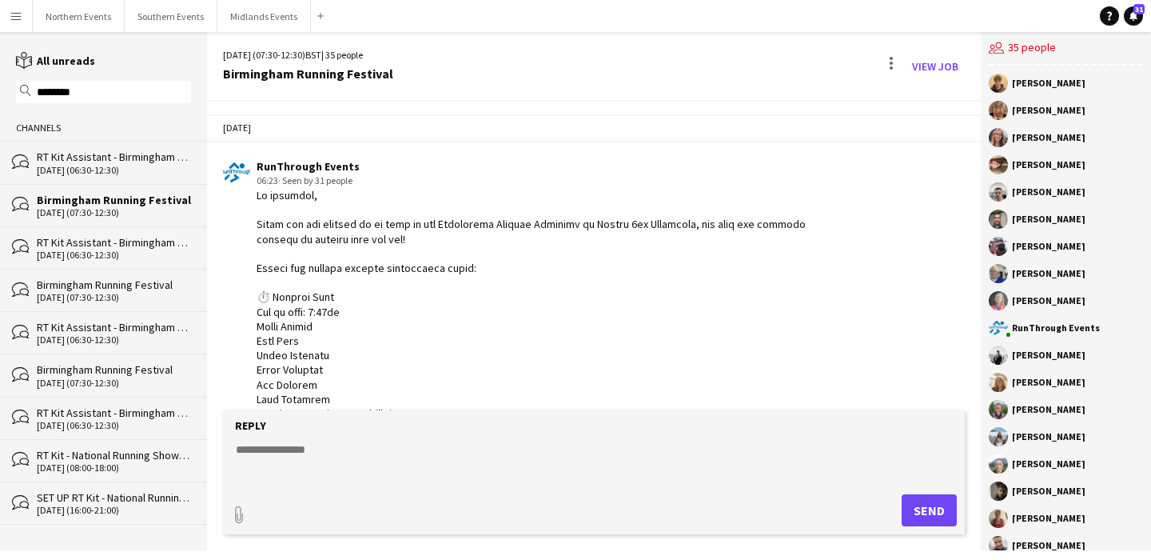
click at [102, 170] on div "07-09-2025 (06:30-12:30)" at bounding box center [114, 170] width 154 height 11
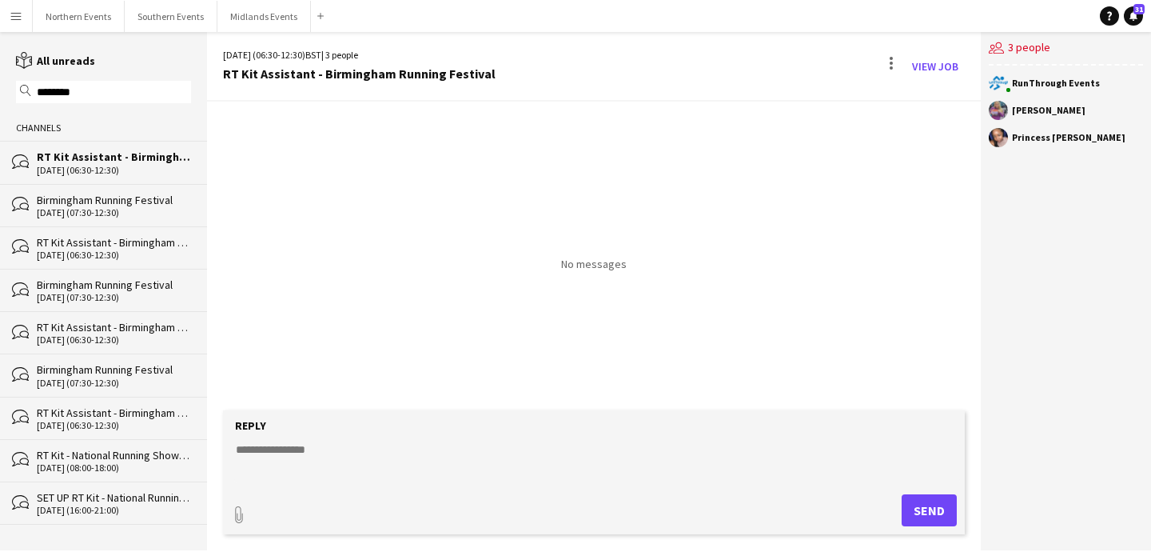
click at [404, 458] on textarea at bounding box center [597, 462] width 726 height 42
paste textarea "**********"
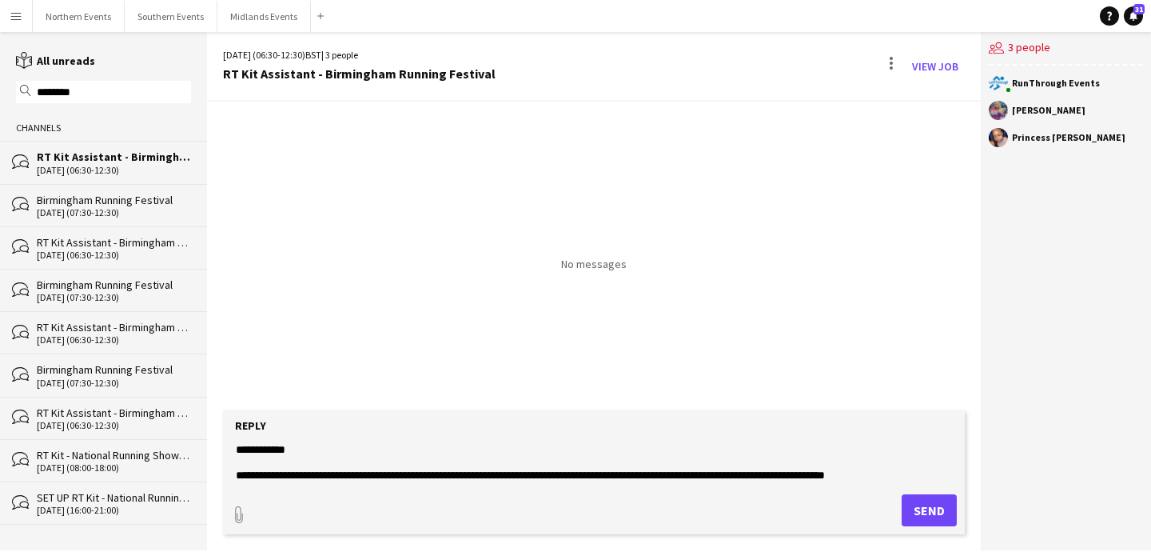
scroll to position [12, 0]
type textarea "**********"
click at [922, 508] on button "Send" at bounding box center [935, 510] width 55 height 32
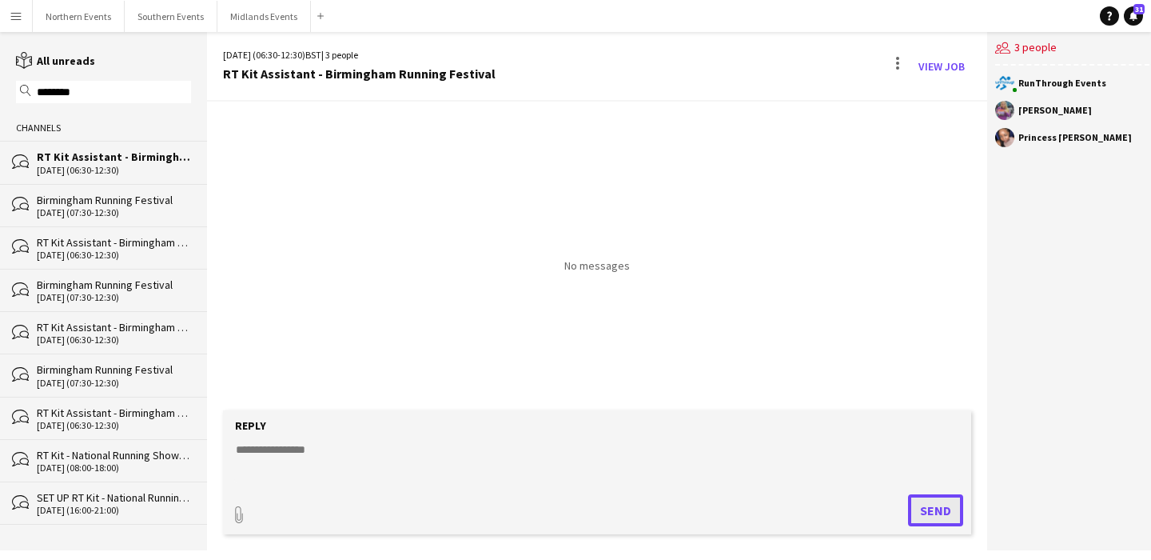
scroll to position [0, 0]
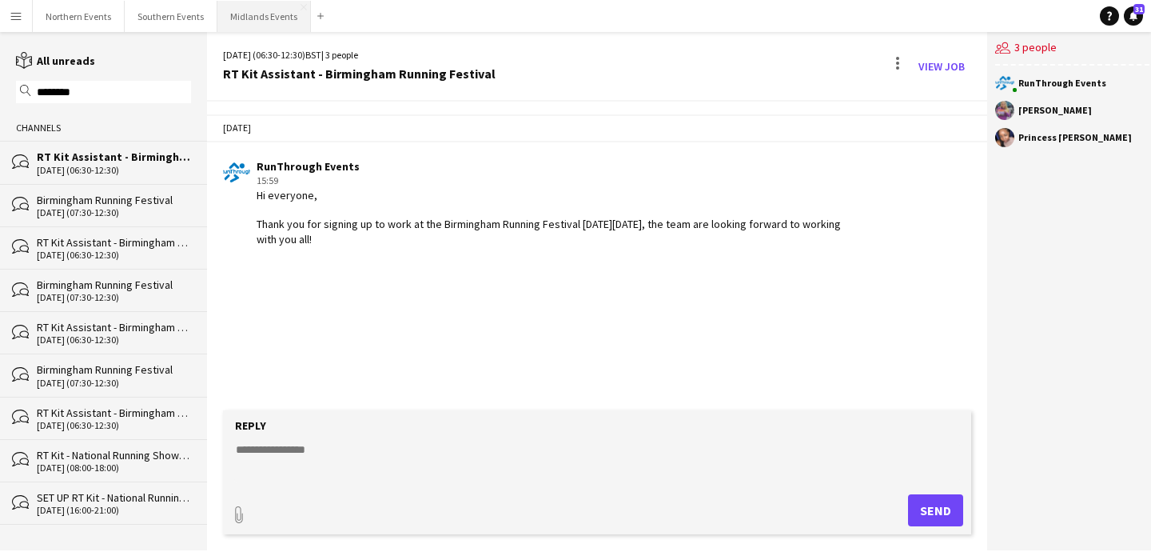
click at [257, 16] on button "Midlands Events Close" at bounding box center [264, 16] width 94 height 31
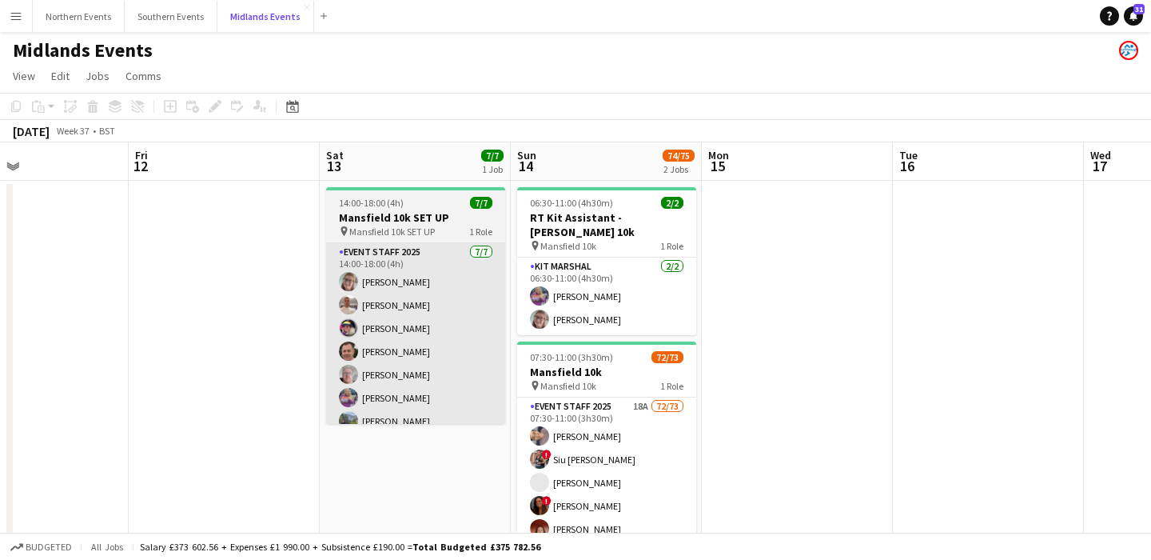
scroll to position [0, 639]
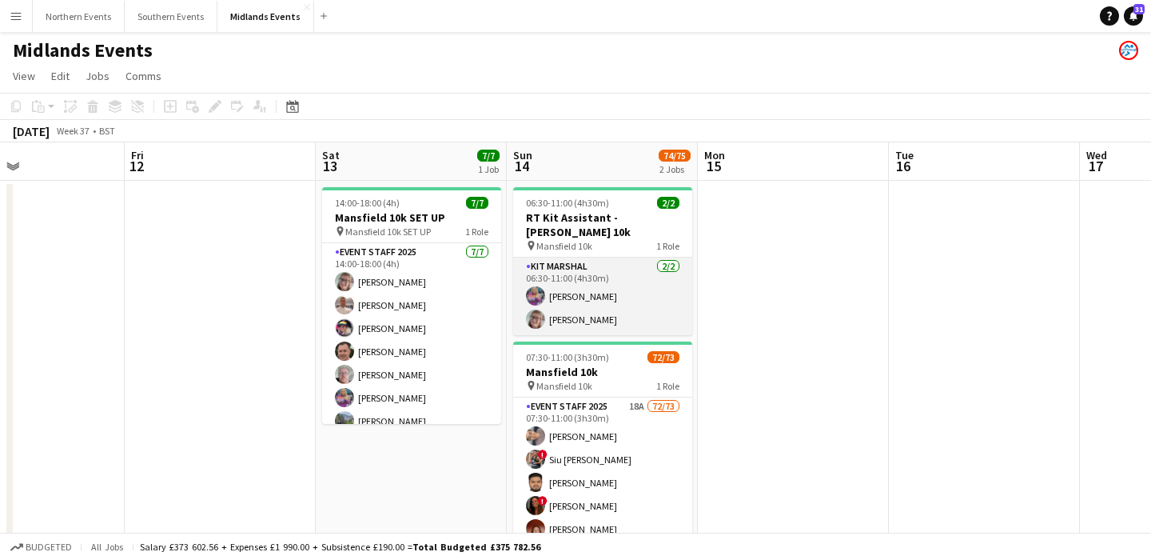
click at [590, 305] on app-card-role "Kit Marshal 2/2 06:30-11:00 (4h30m) Gillian Mobbs Susan Brumby" at bounding box center [602, 296] width 179 height 78
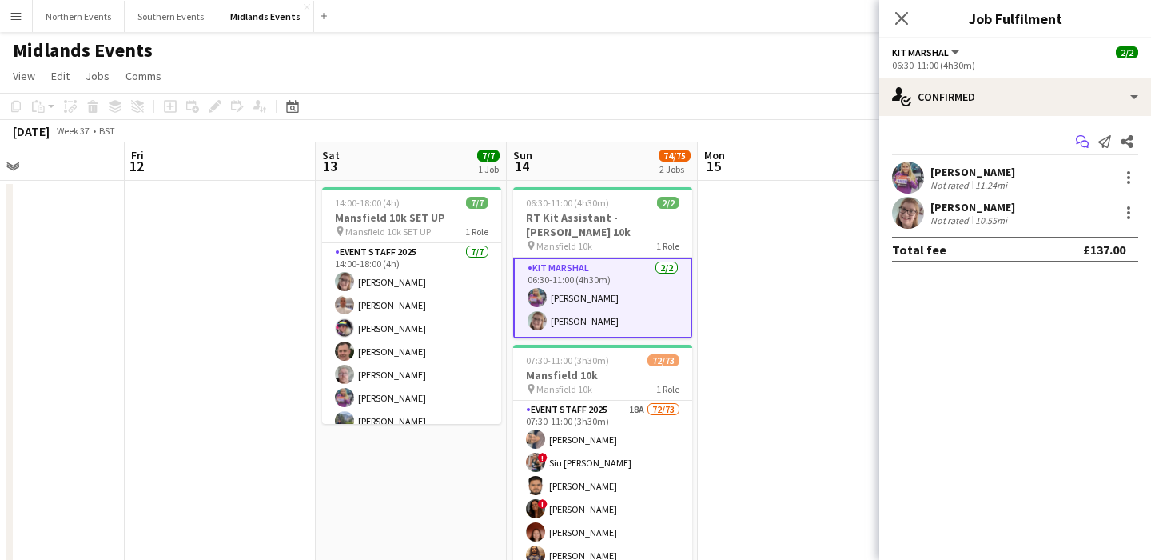
click at [1082, 141] on icon at bounding box center [1085, 145] width 8 height 8
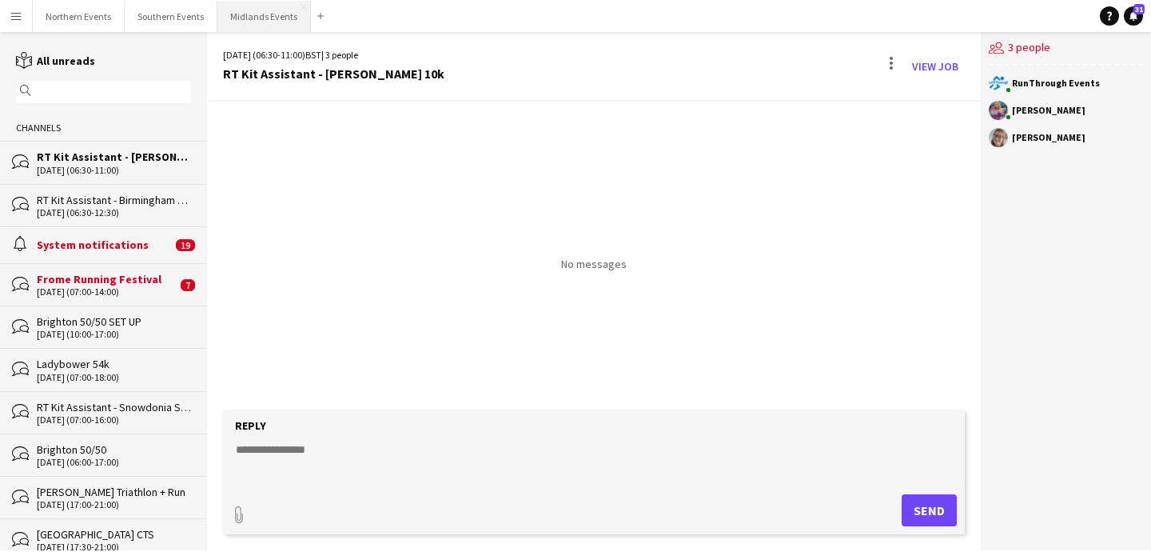
click at [244, 25] on button "Midlands Events Close" at bounding box center [264, 16] width 94 height 31
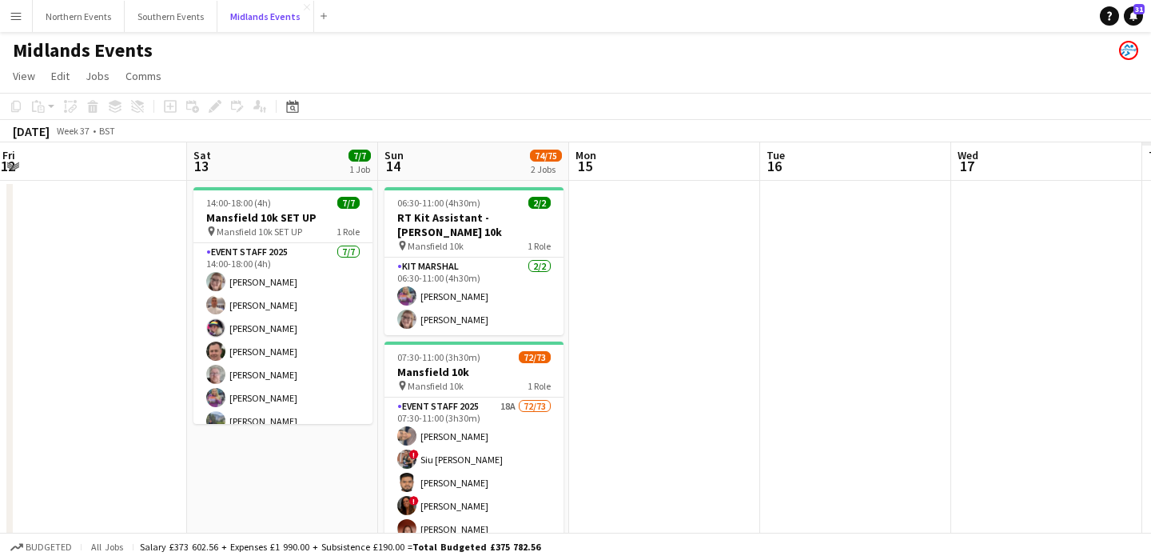
scroll to position [0, 516]
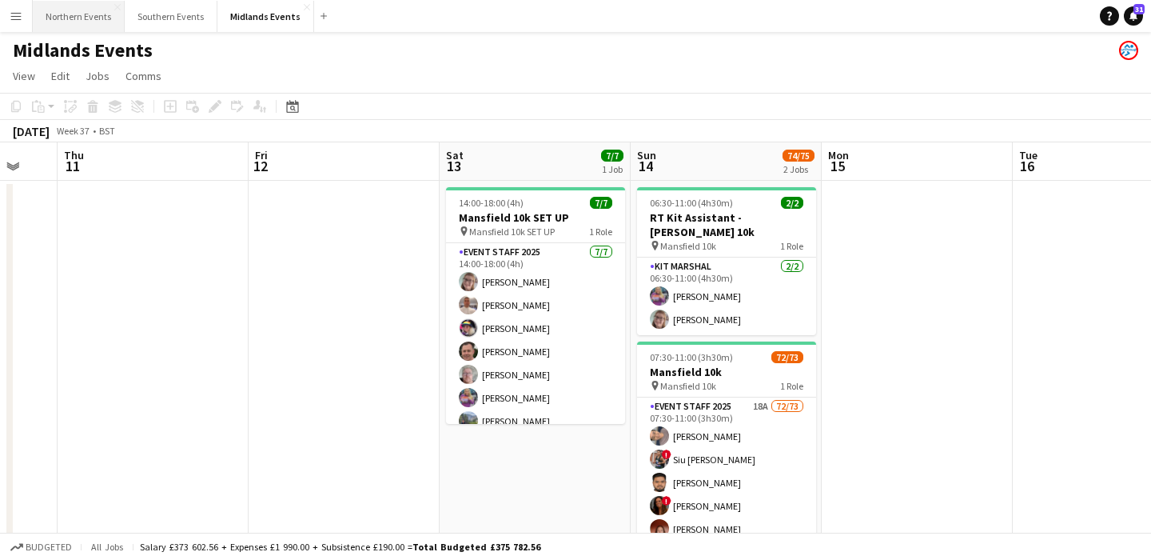
click at [76, 18] on button "Northern Events Close" at bounding box center [79, 16] width 92 height 31
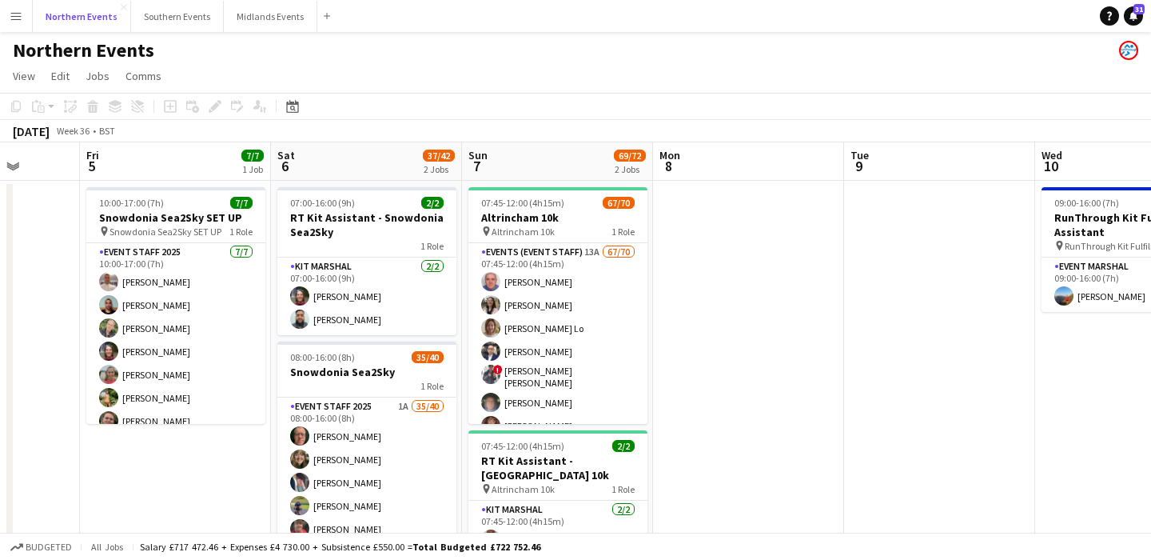
scroll to position [0, 494]
